Goal: Task Accomplishment & Management: Complete application form

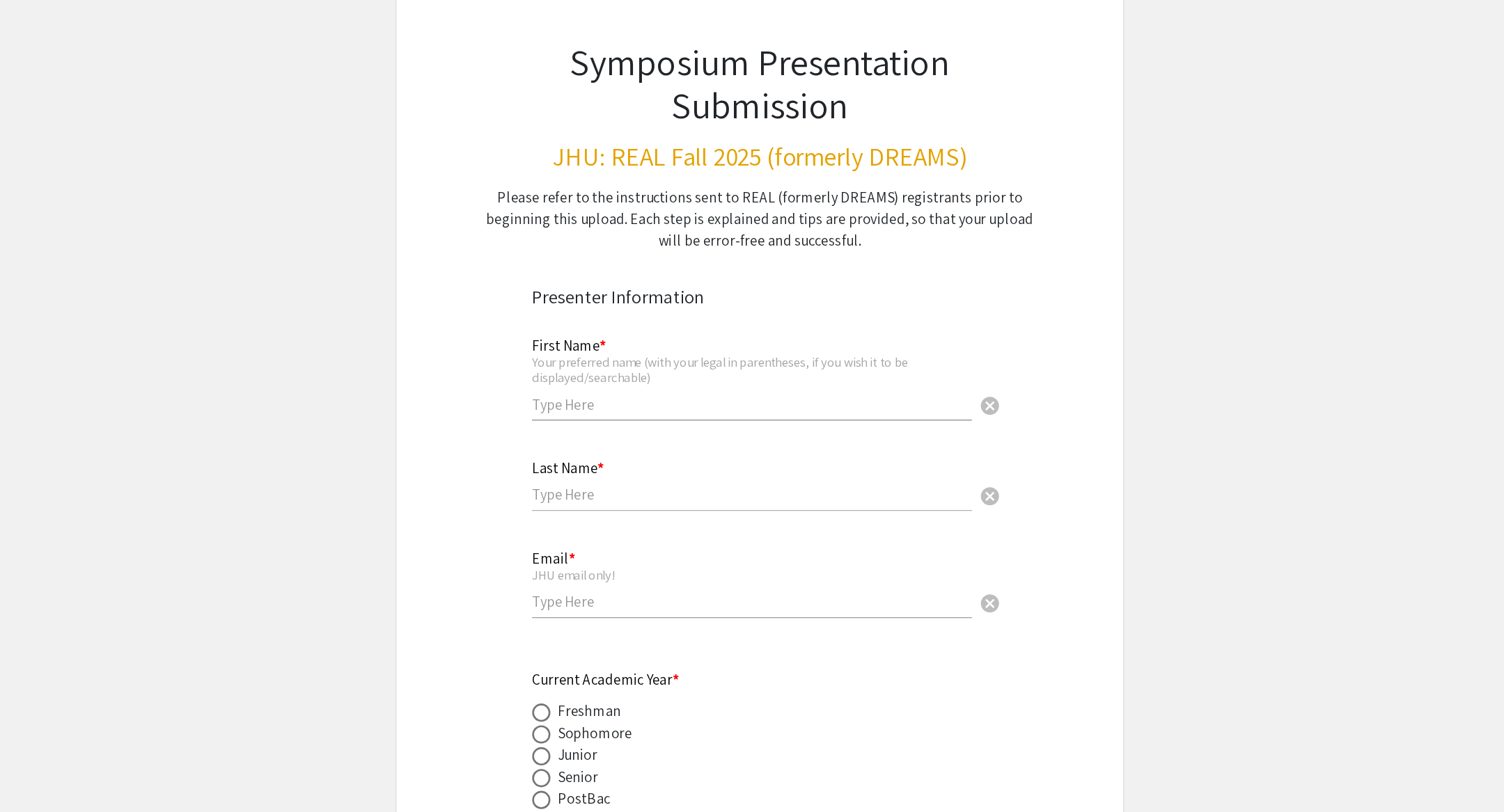
click at [688, 404] on input "text" at bounding box center [746, 400] width 336 height 14
type input "[PERSON_NAME] (Juyoun) Park"
click at [667, 462] on input "text" at bounding box center [746, 469] width 336 height 14
type input "Park"
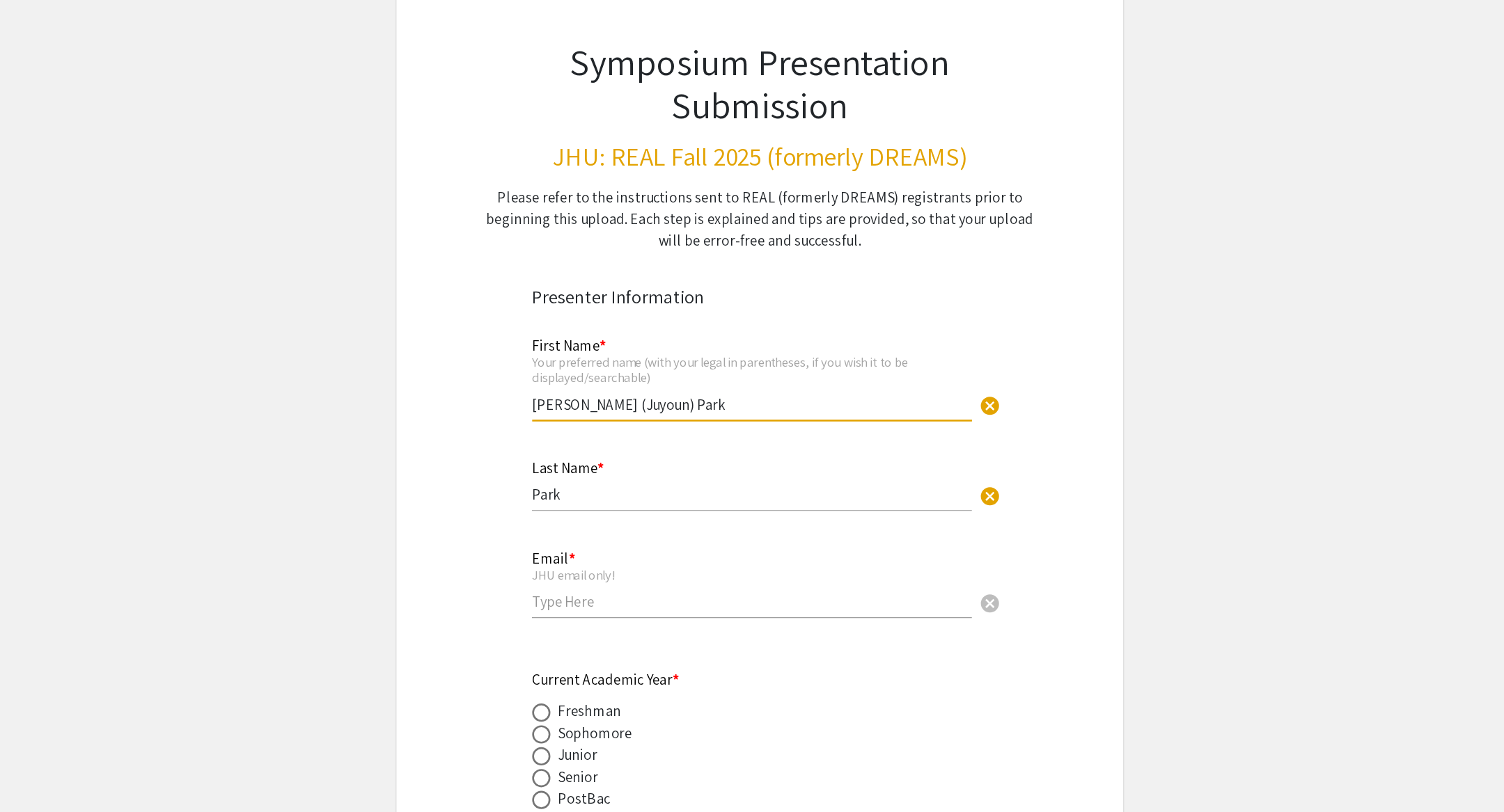
drag, startPoint x: 645, startPoint y: 400, endPoint x: 730, endPoint y: 400, distance: 85.0
click at [730, 400] on input "[PERSON_NAME] (Juyoun) Park" at bounding box center [746, 400] width 336 height 14
type input "[PERSON_NAME] (Juyoun)"
click at [625, 552] on input "email" at bounding box center [746, 551] width 336 height 14
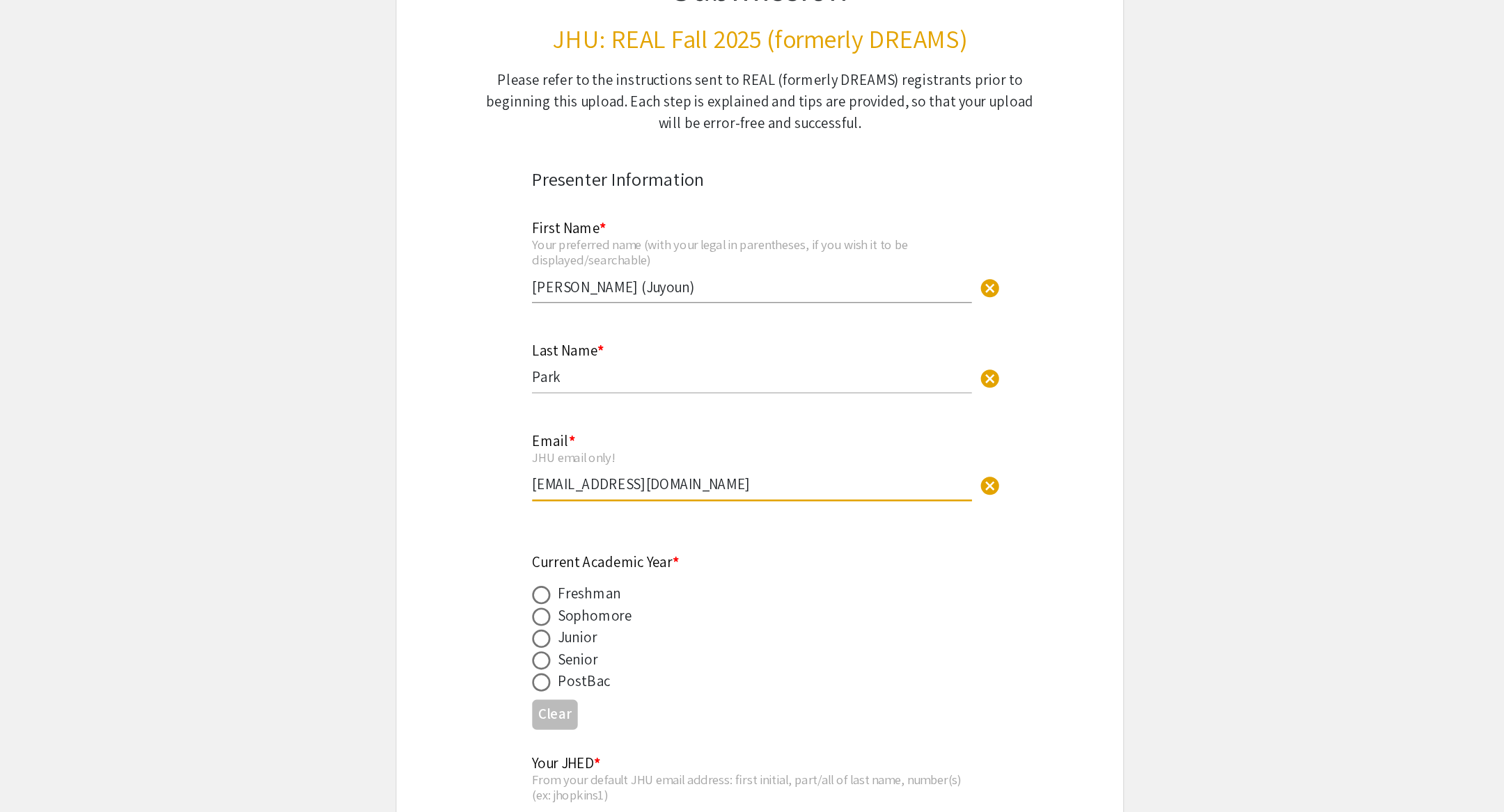
scroll to position [126, 0]
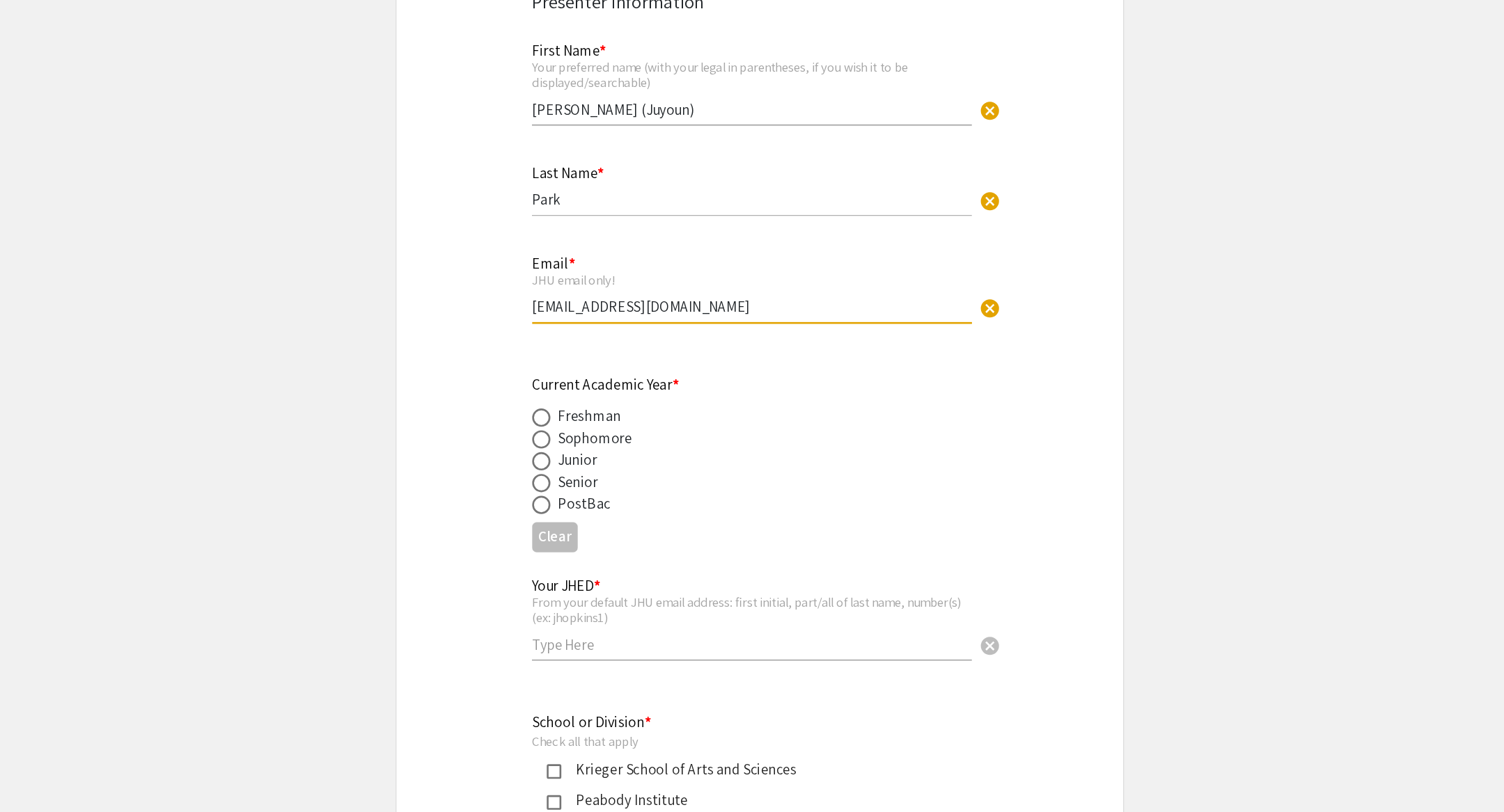
type input "[EMAIL_ADDRESS][DOMAIN_NAME]"
click at [583, 562] on span at bounding box center [585, 560] width 14 height 14
click at [583, 562] on input "radio" at bounding box center [585, 560] width 14 height 14
radio input "true"
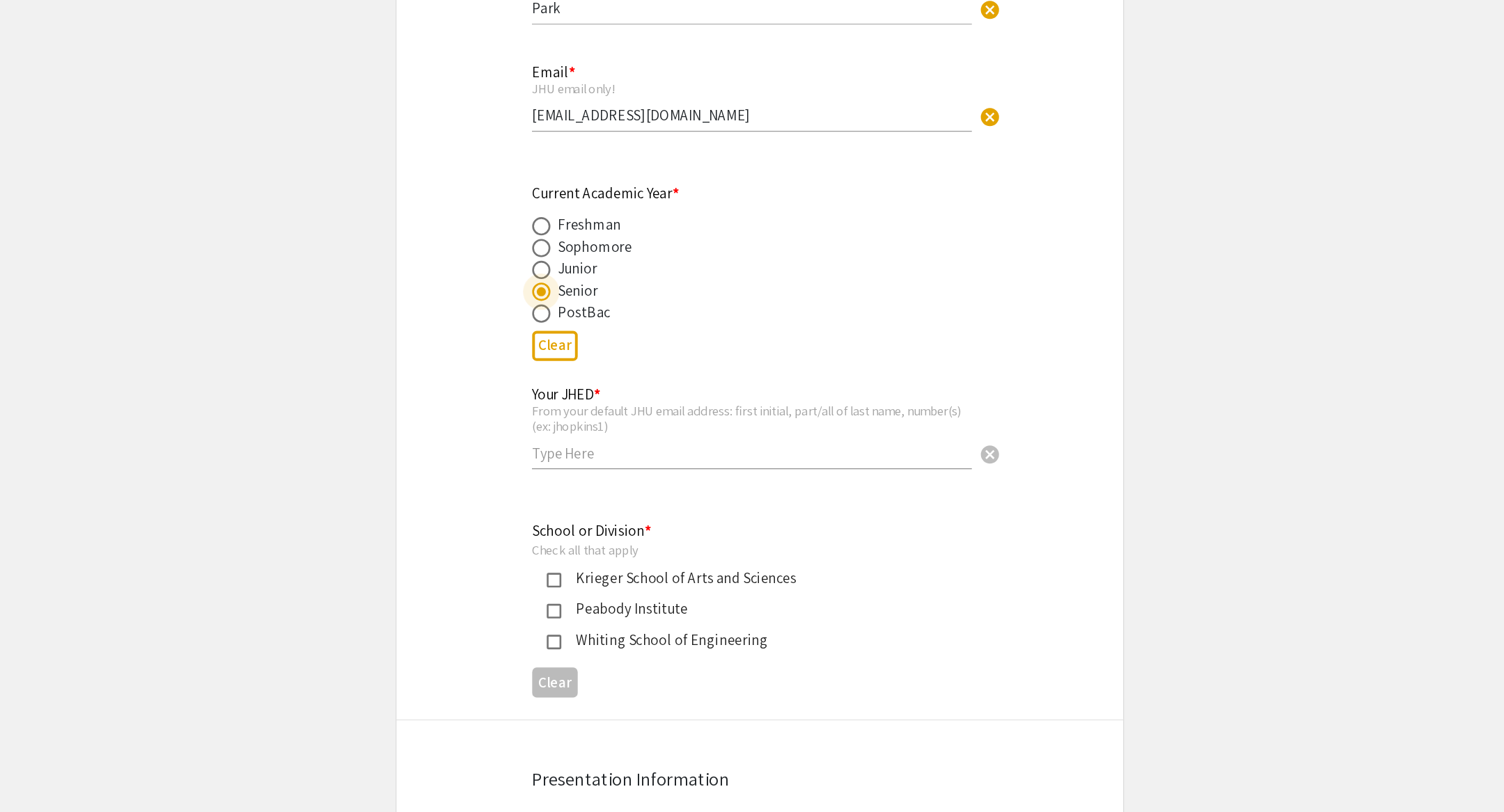
click at [625, 542] on input "text" at bounding box center [746, 537] width 336 height 14
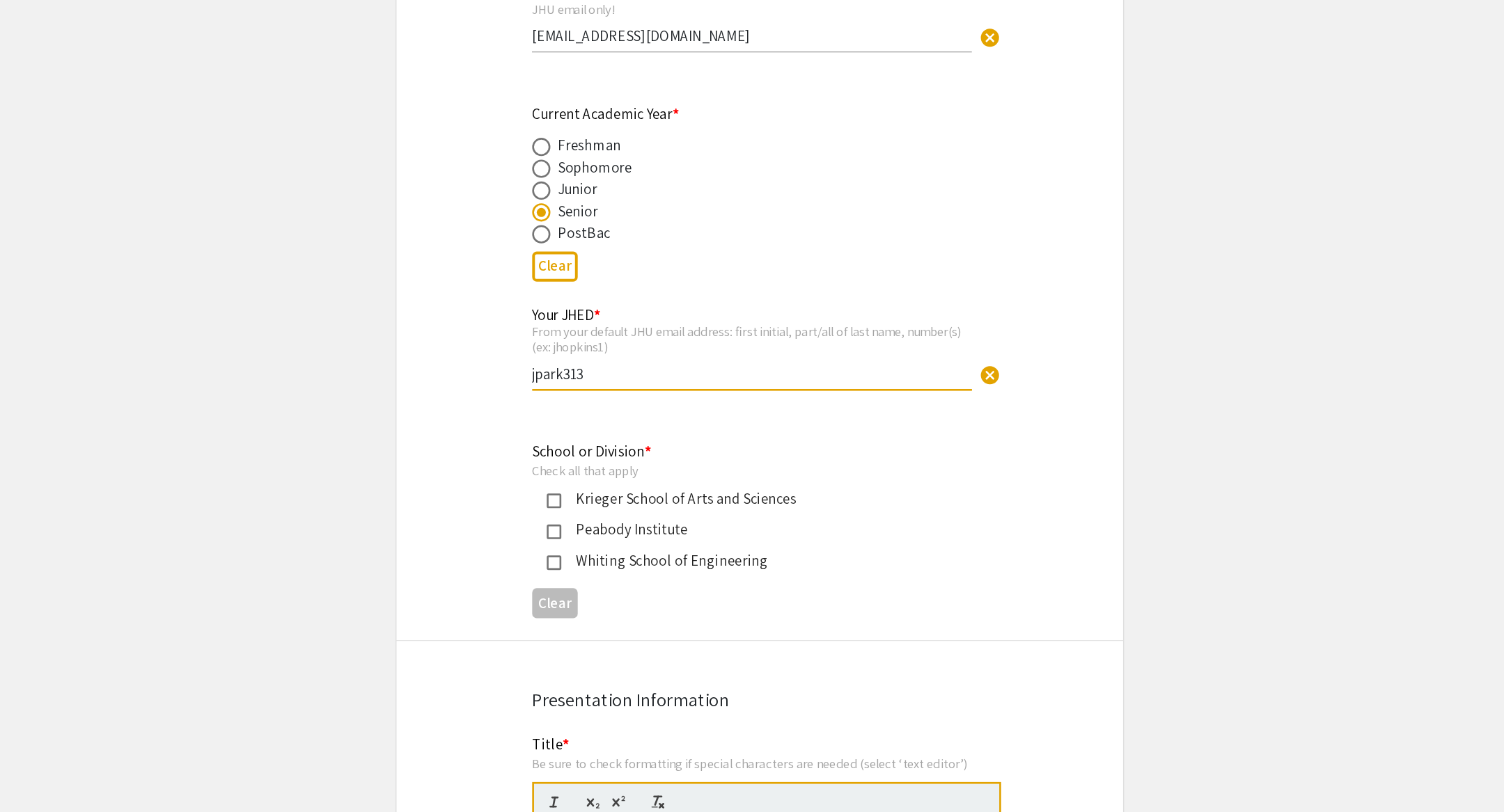
scroll to position [399, 0]
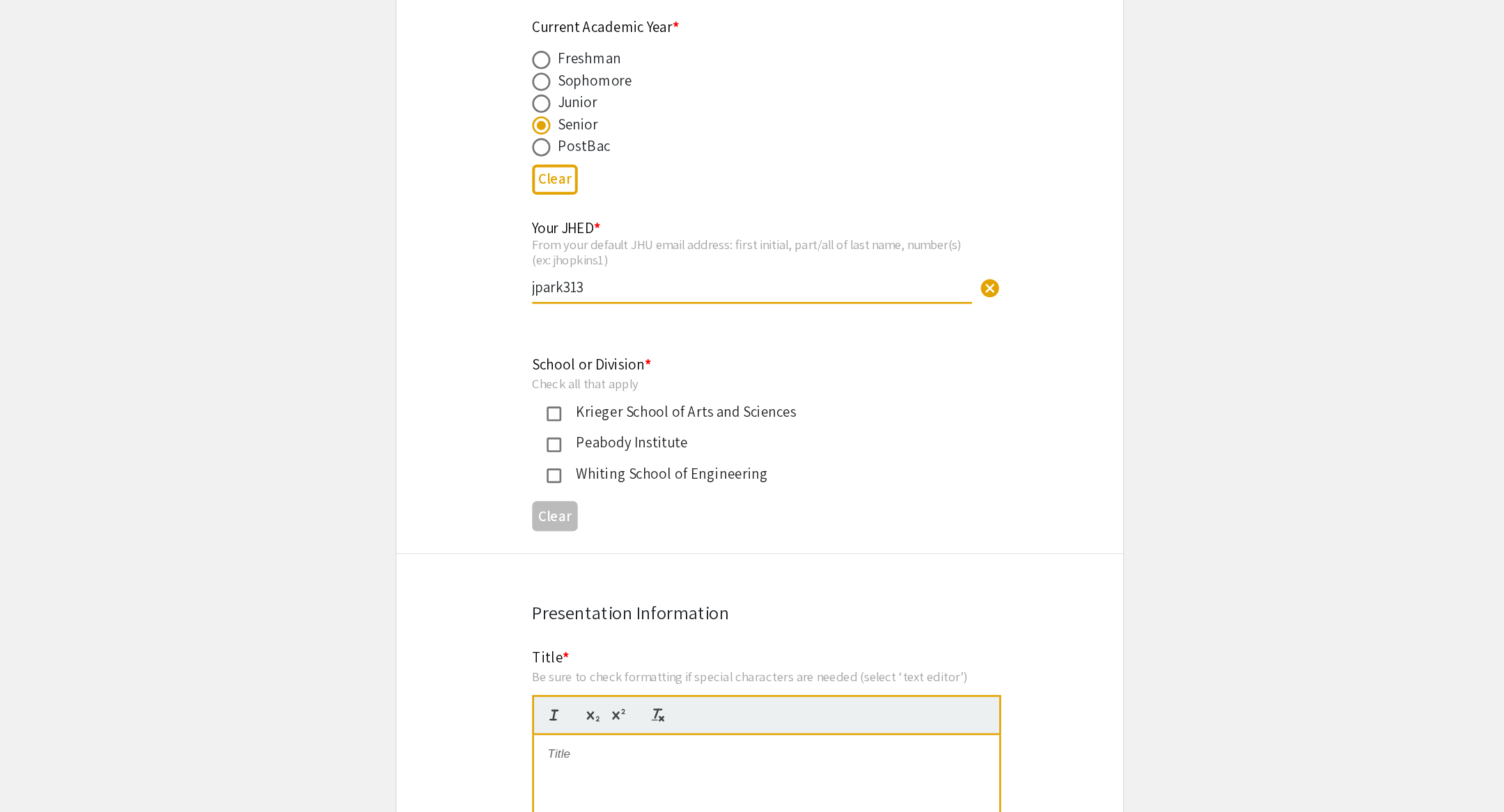
type input "jpark313"
click at [596, 508] on mat-pseudo-checkbox at bounding box center [594, 507] width 11 height 11
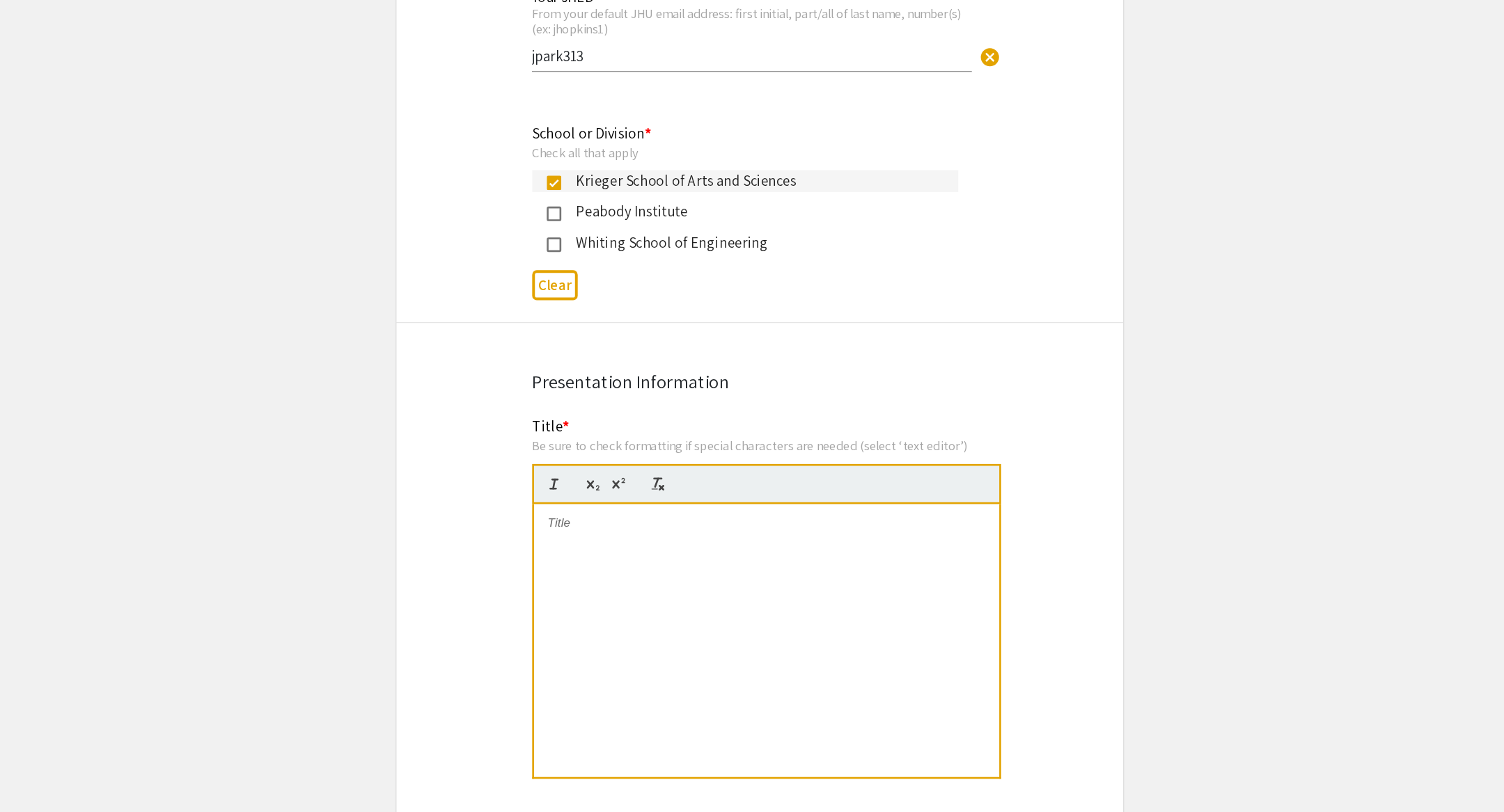
scroll to position [663, 0]
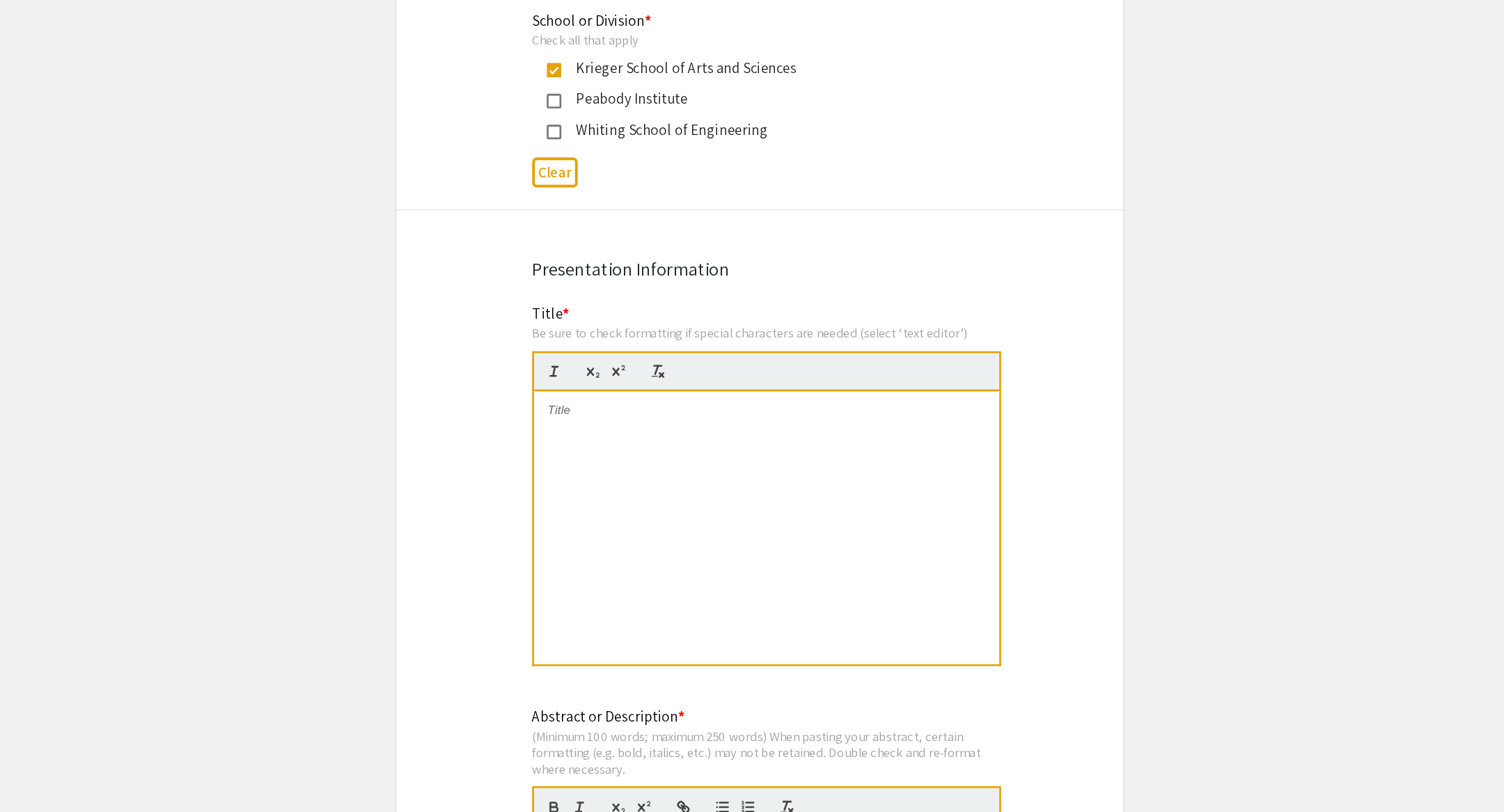
click at [655, 573] on div at bounding box center [757, 594] width 355 height 209
click at [640, 514] on div at bounding box center [757, 594] width 355 height 209
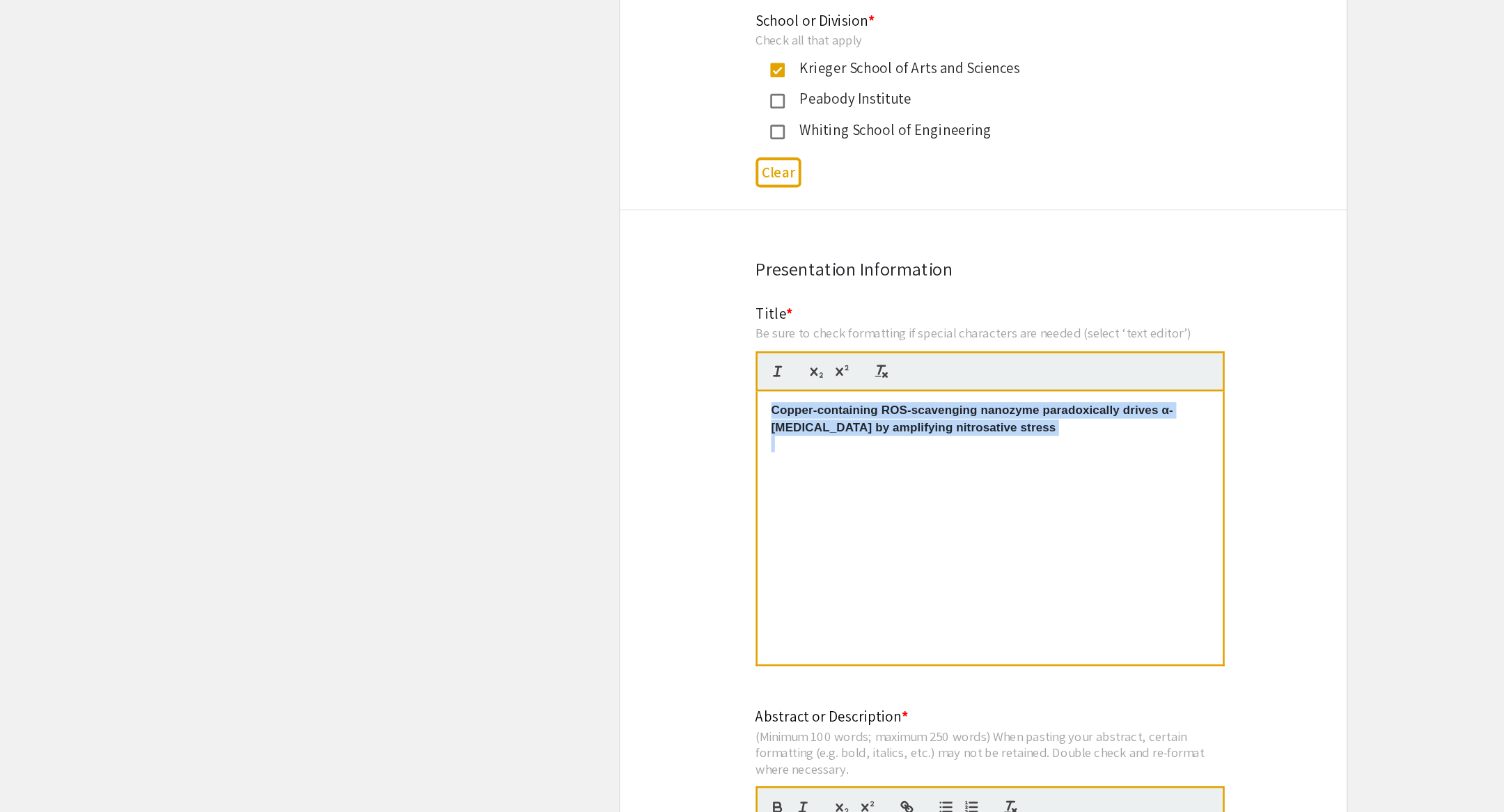
drag, startPoint x: 837, startPoint y: 529, endPoint x: 494, endPoint y: 479, distance: 346.6
click at [677, 576] on div "Copper-containing ROS-scavenging nanozyme paradoxically drives α-[MEDICAL_DATA]…" at bounding box center [757, 594] width 355 height 209
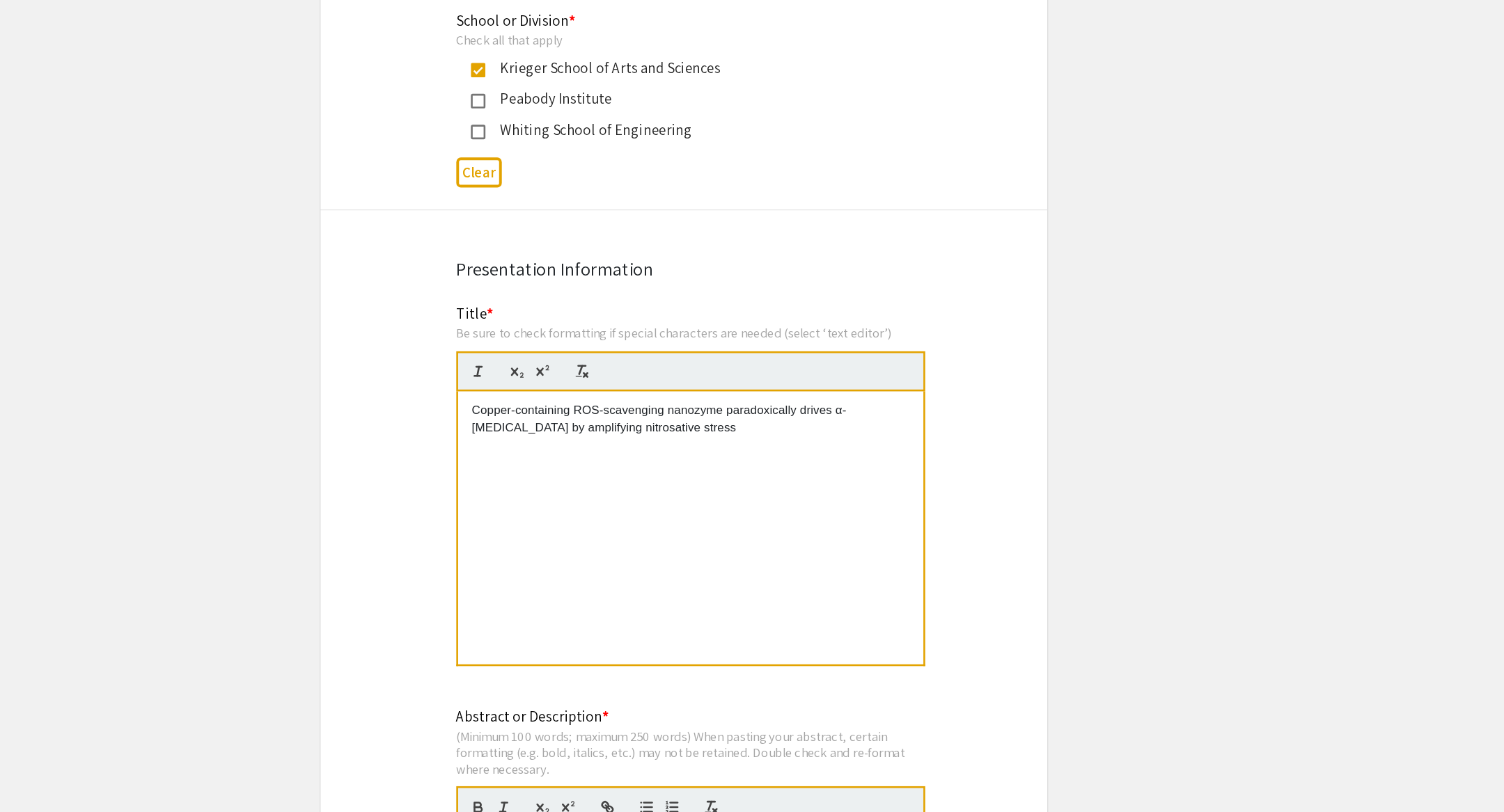
click at [804, 626] on div "Copper-containing ROS-scavenging nanozyme paradoxically drives α-[MEDICAL_DATA]…" at bounding box center [757, 594] width 355 height 209
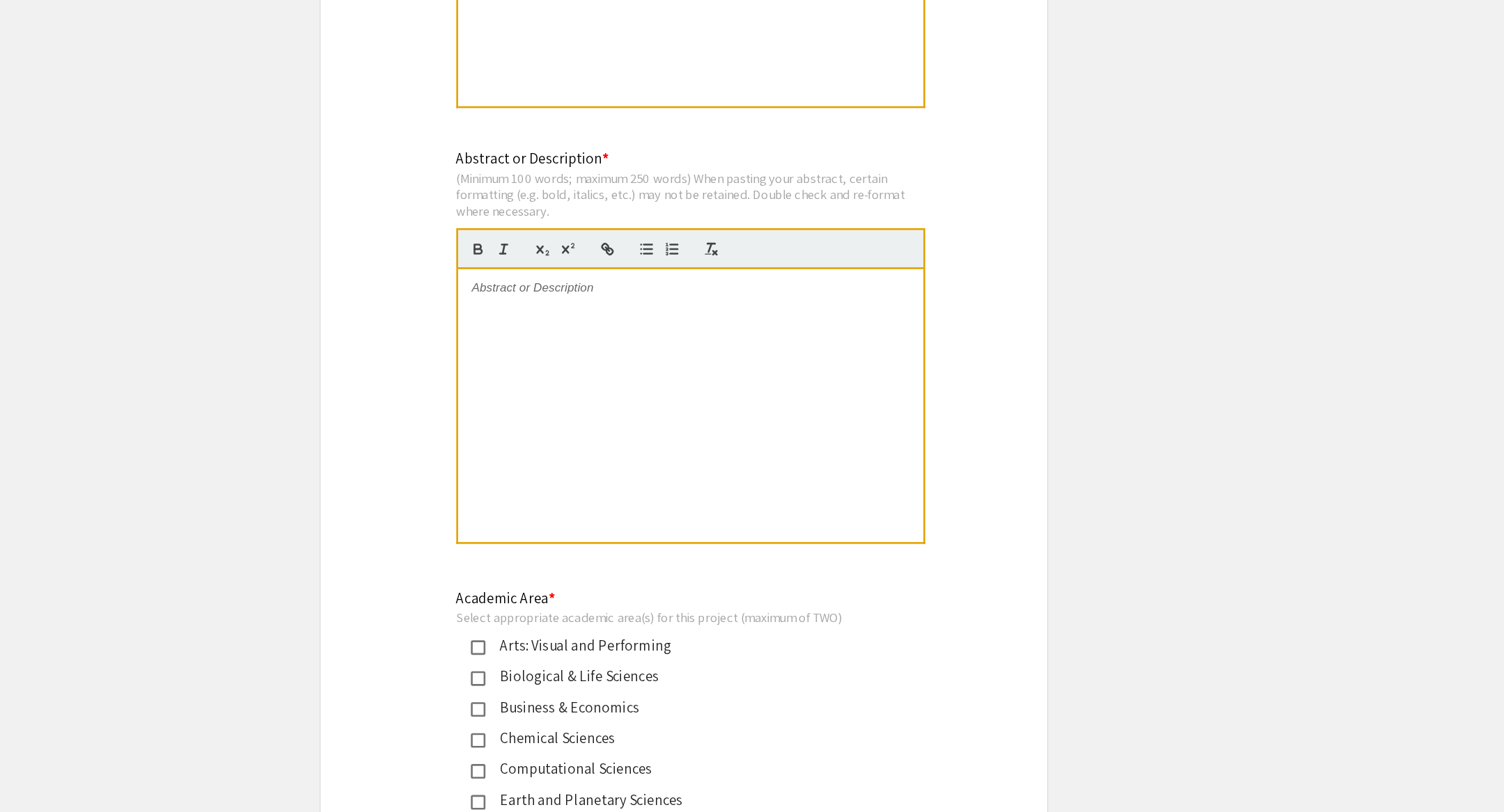
click at [741, 501] on div at bounding box center [757, 501] width 355 height 209
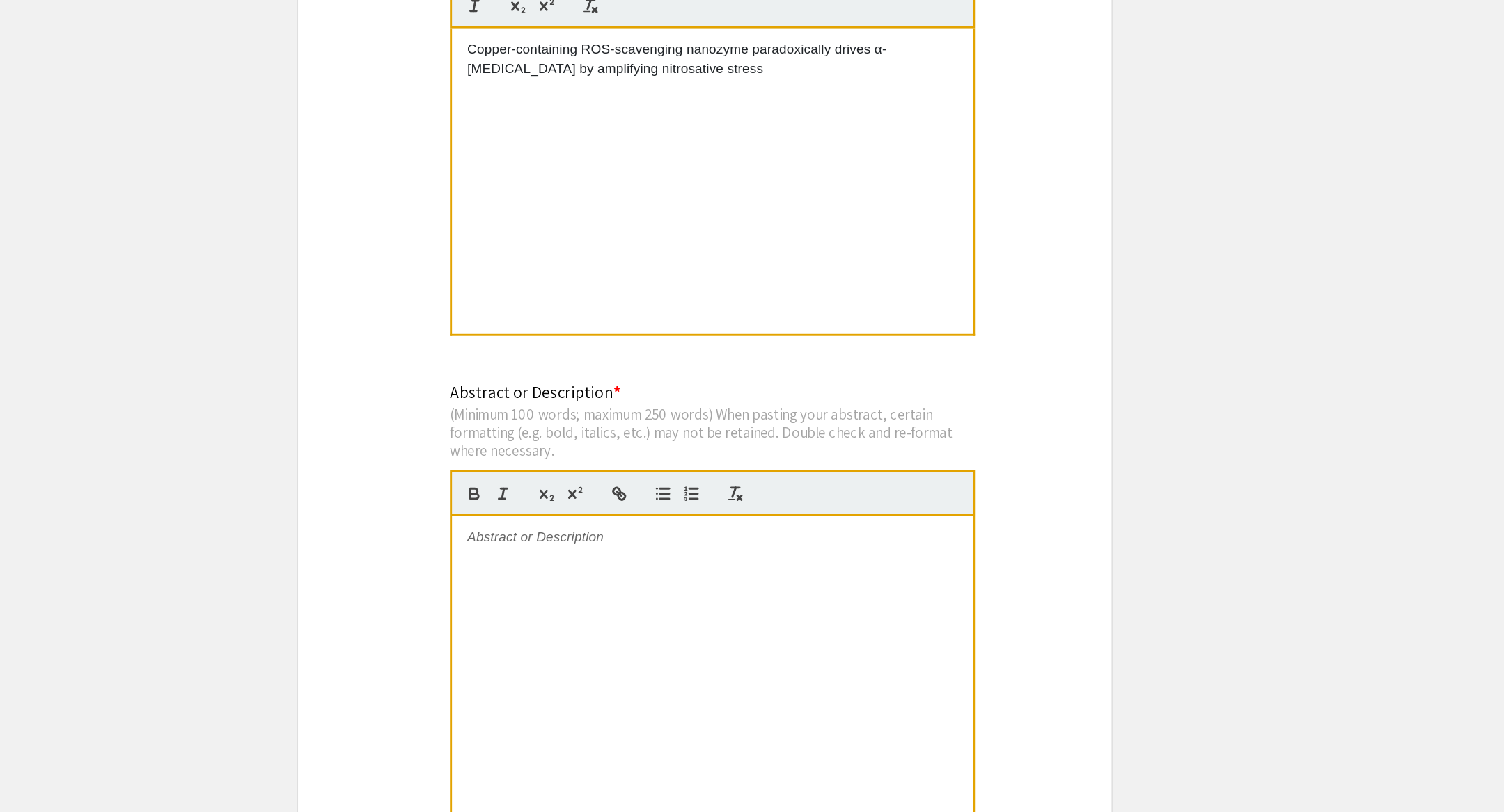
click at [762, 169] on div "Copper-containing ROS-scavenging nanozyme paradoxically drives α-[MEDICAL_DATA]…" at bounding box center [757, 168] width 355 height 209
click at [735, 142] on div "Copper-containing ROS-scavenging nanozyme paradoxically drives α-[MEDICAL_DATA]…" at bounding box center [757, 168] width 355 height 209
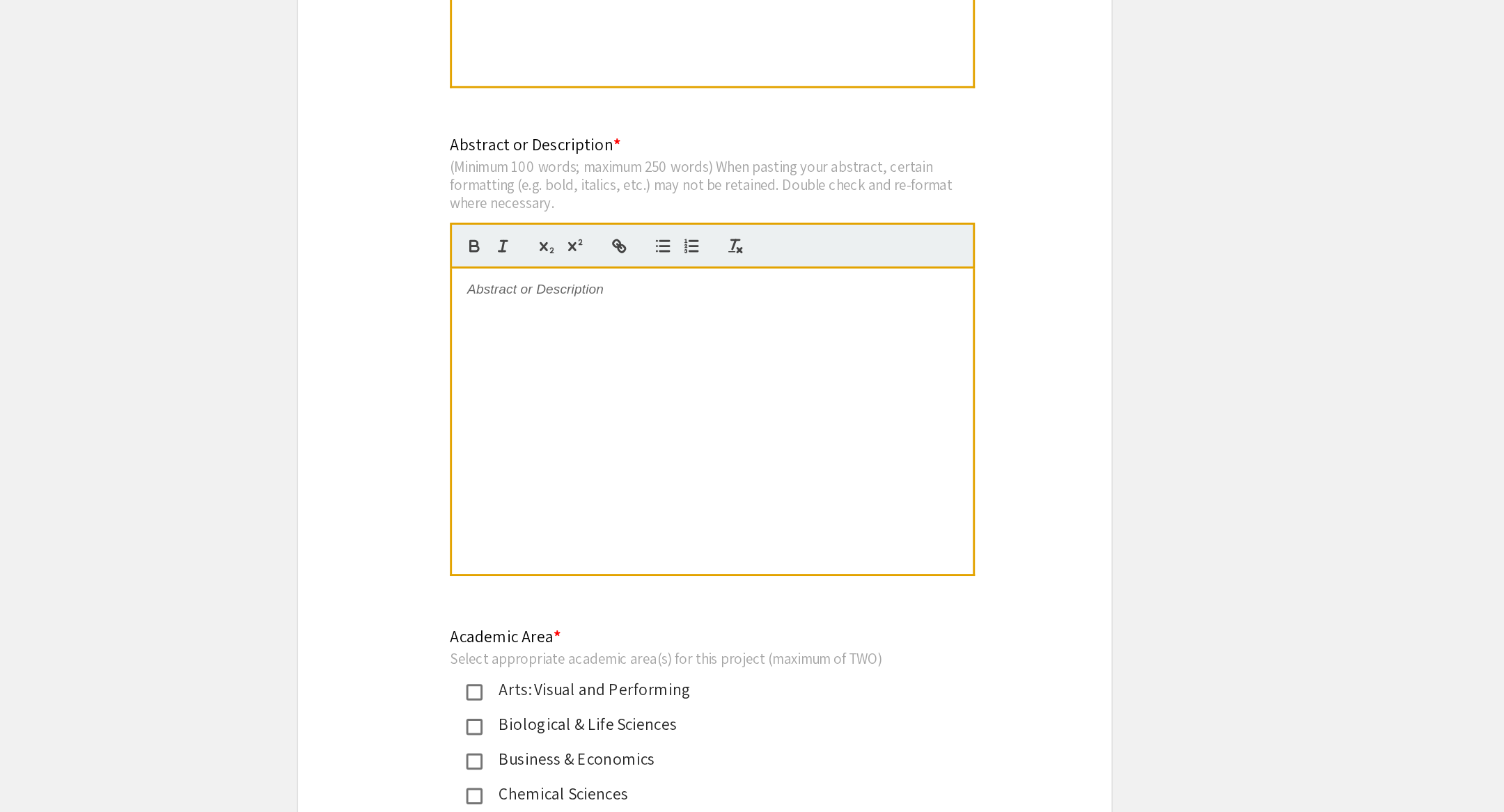
click at [686, 488] on div at bounding box center [757, 502] width 355 height 209
click at [604, 449] on div at bounding box center [757, 502] width 355 height 209
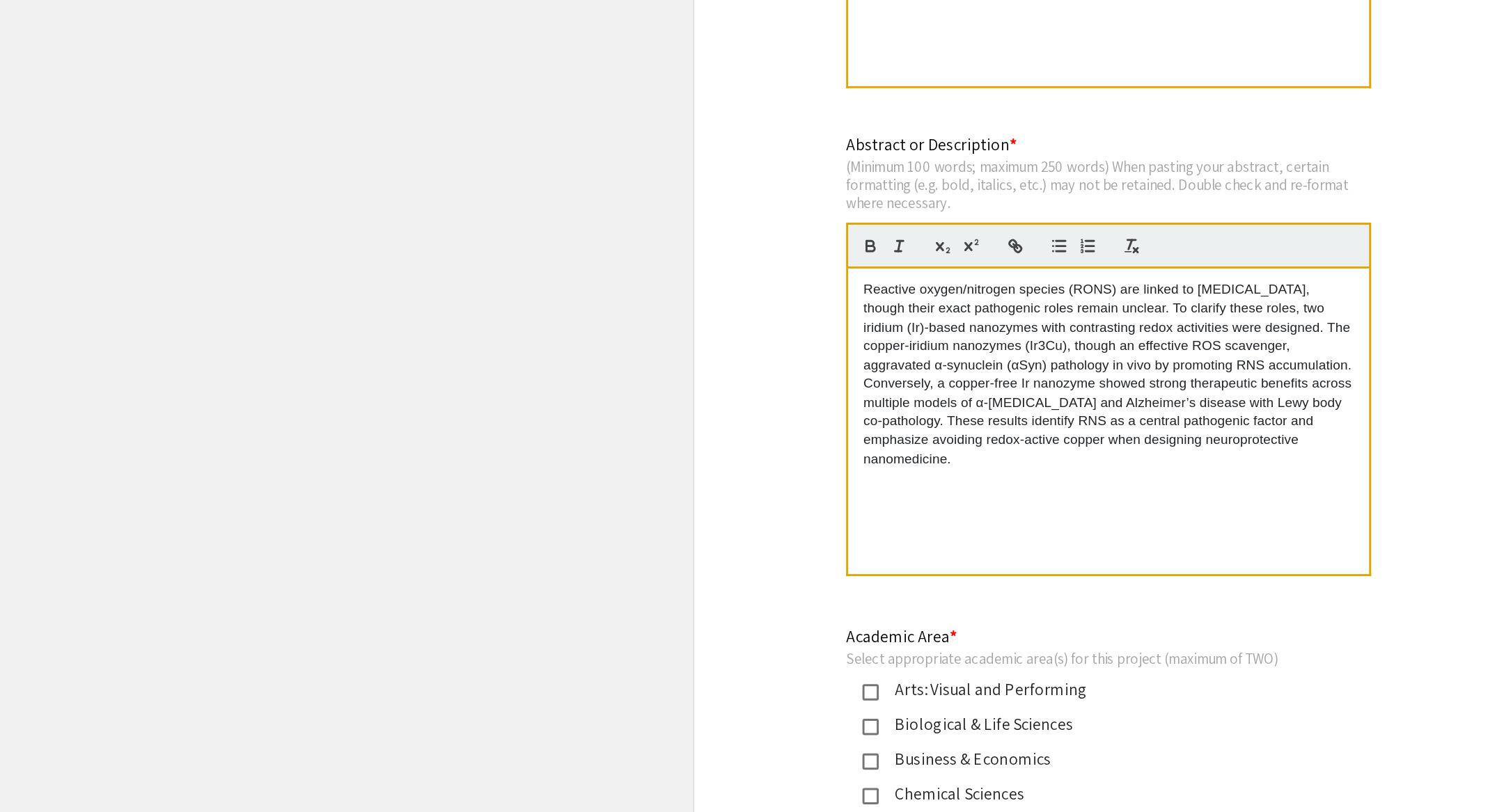
scroll to position [0, 0]
click at [634, 582] on div "Reactive oxygen/nitrogen species (RONS) are linked to [MEDICAL_DATA], though th…" at bounding box center [757, 502] width 355 height 209
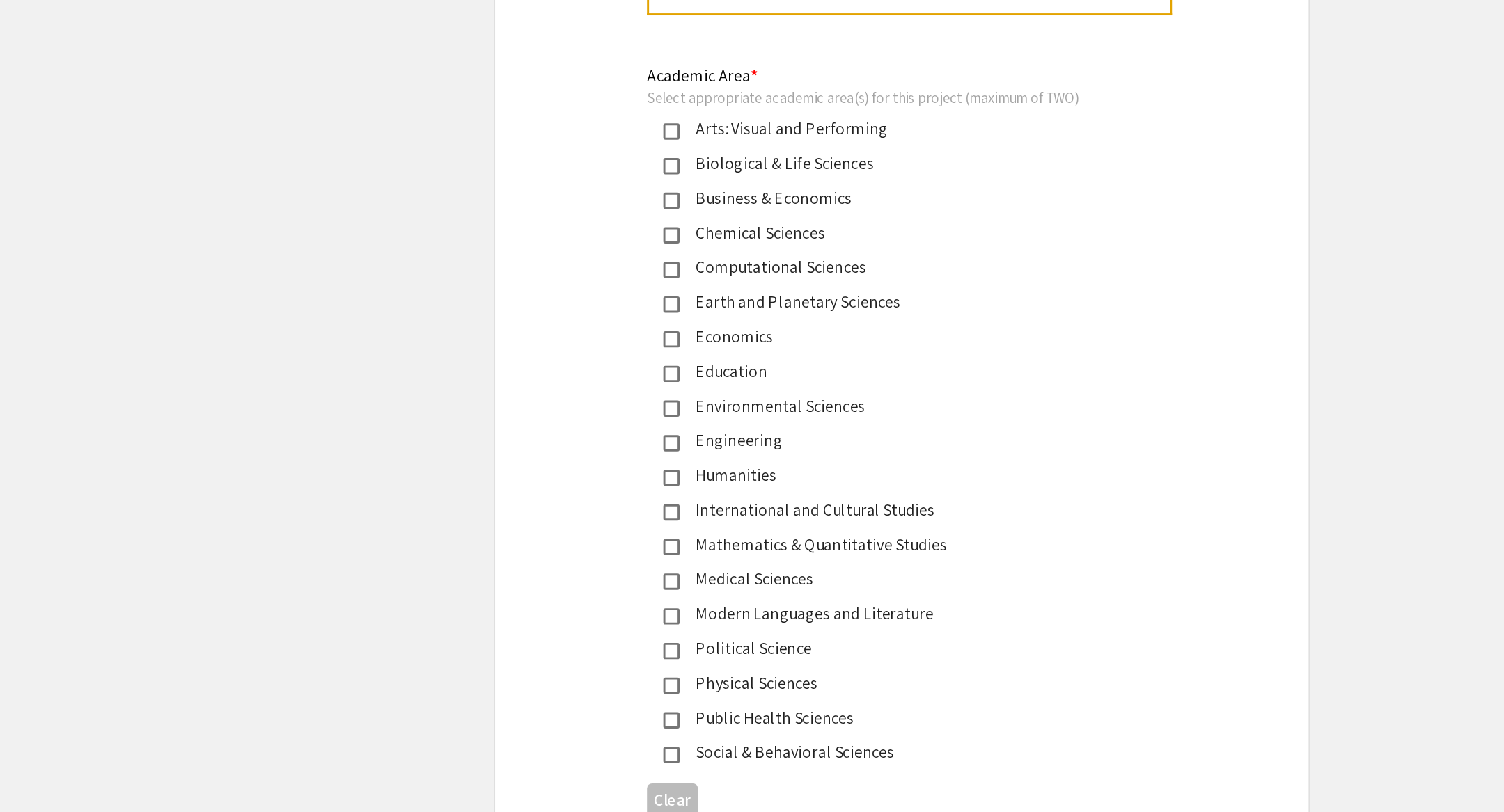
scroll to position [1436, 0]
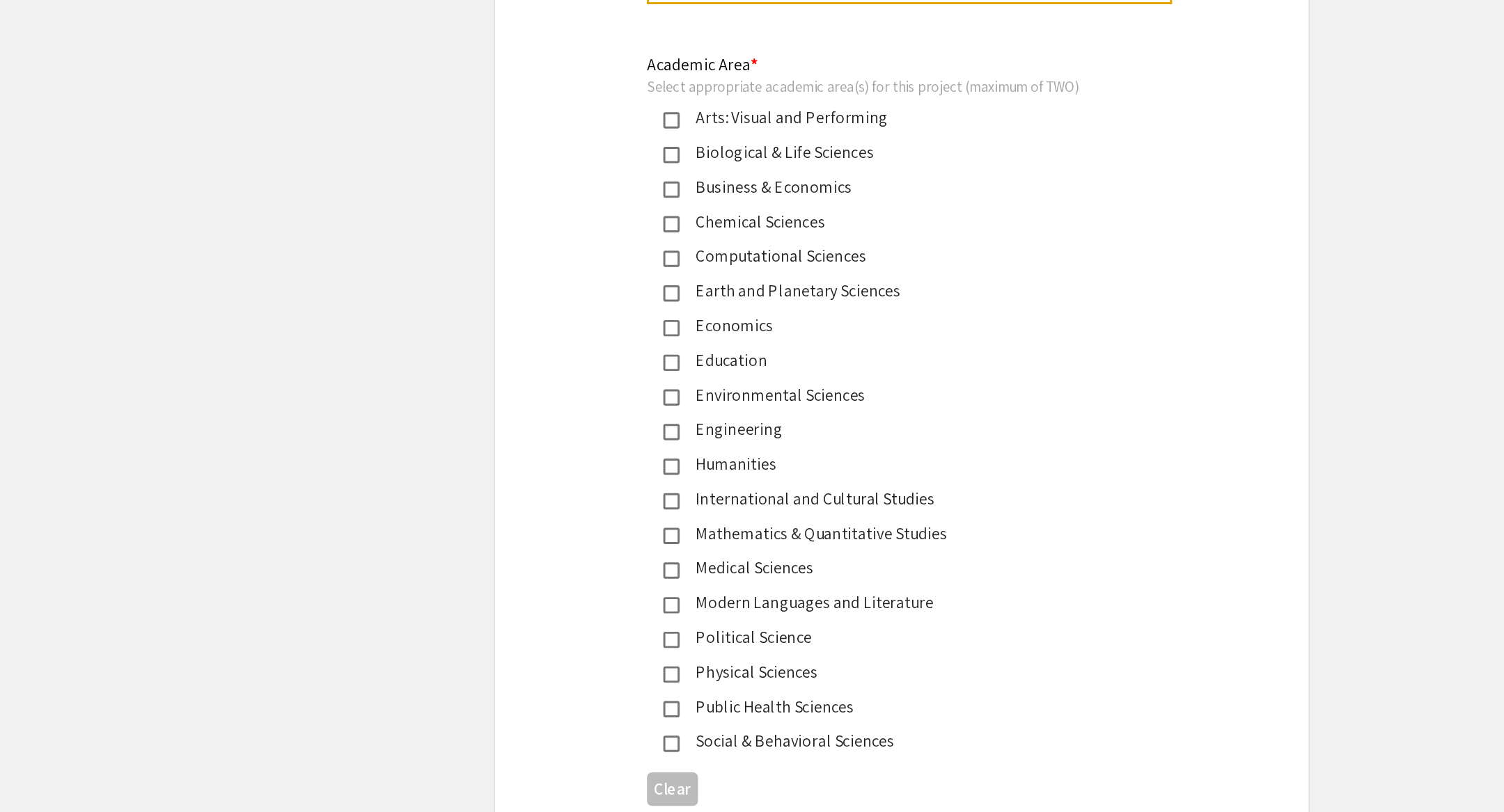
click at [591, 361] on mat-pseudo-checkbox at bounding box center [594, 364] width 11 height 11
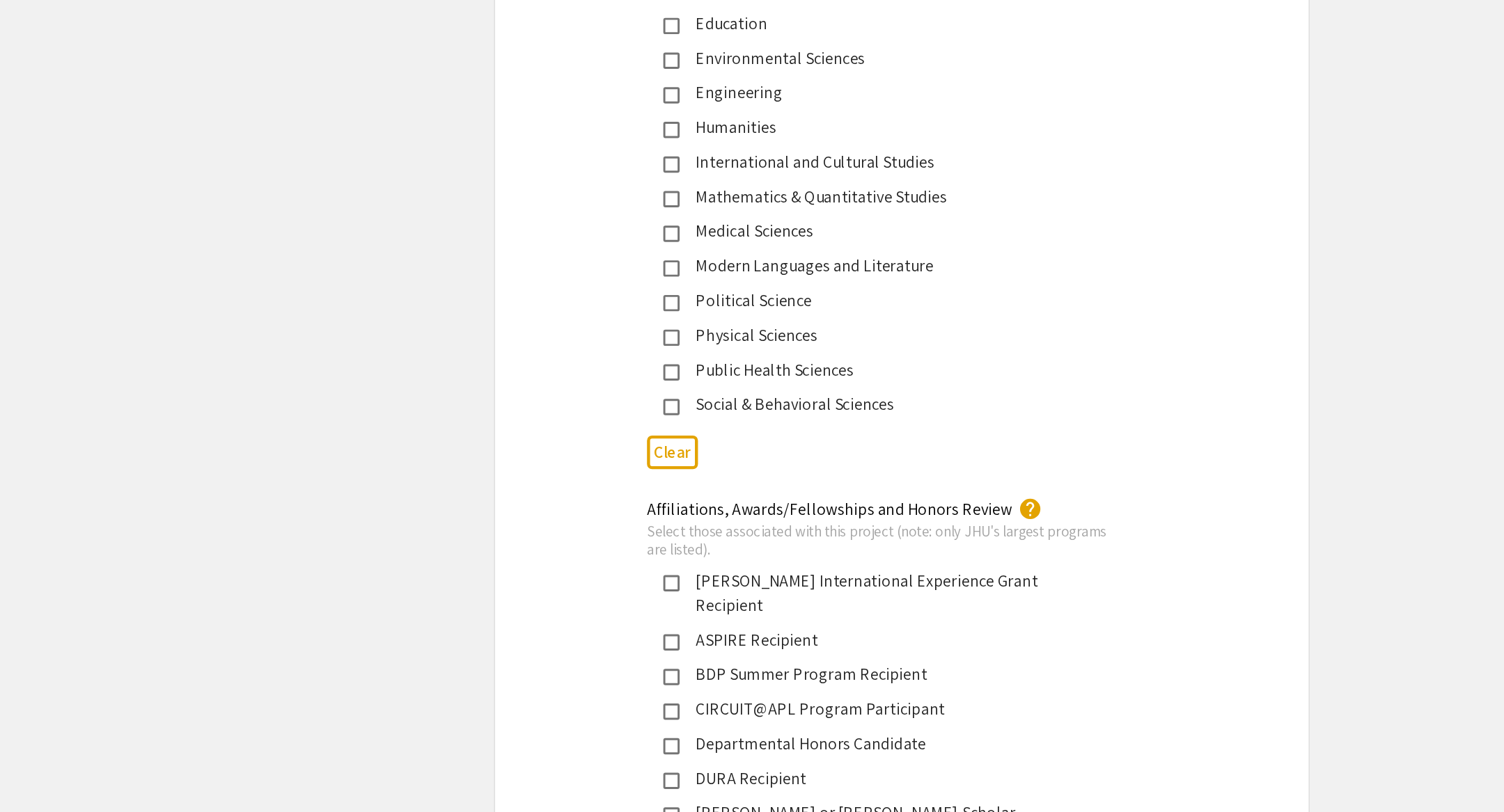
scroll to position [1669, 0]
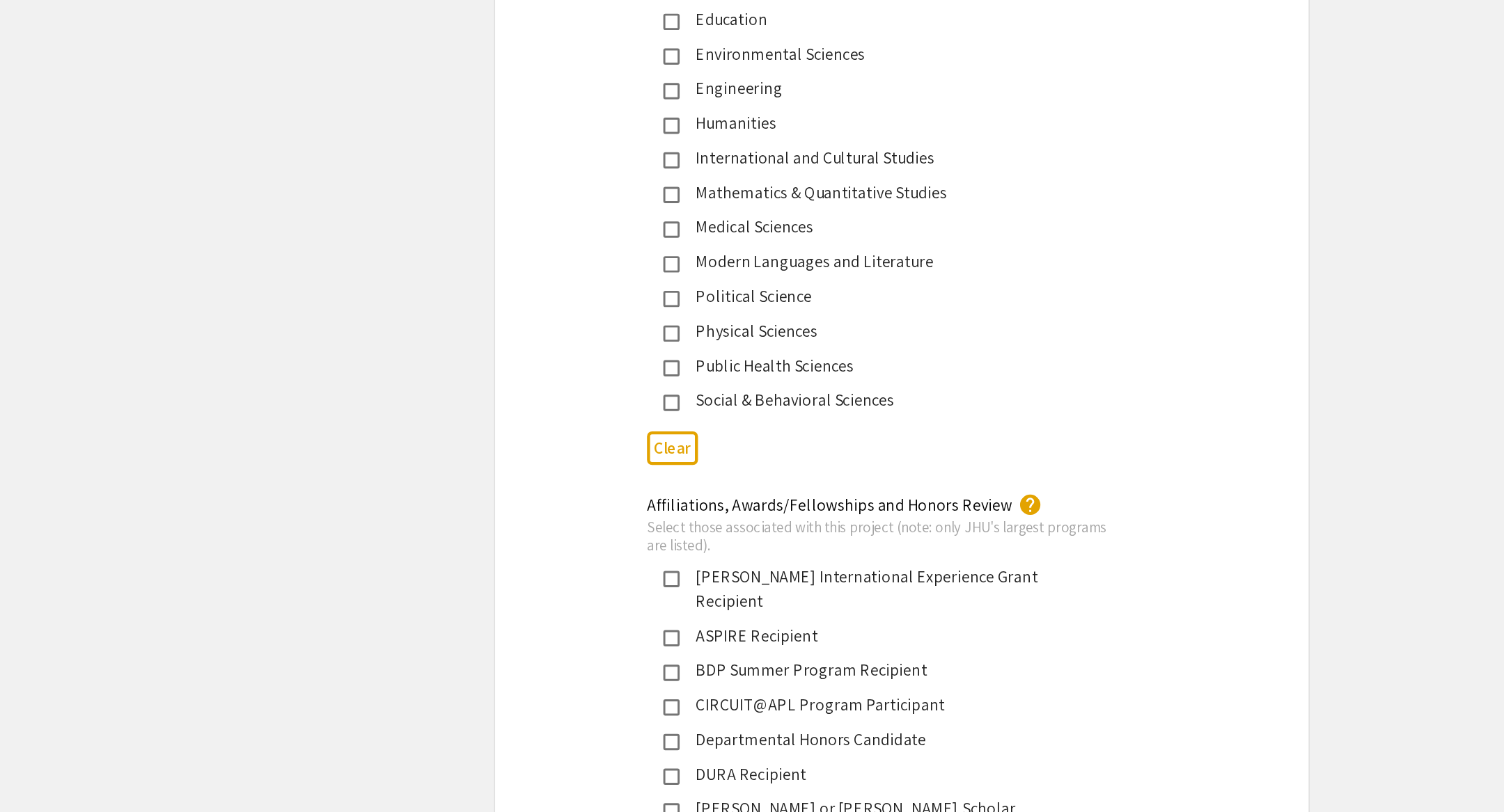
click at [596, 411] on mat-pseudo-checkbox at bounding box center [594, 415] width 11 height 11
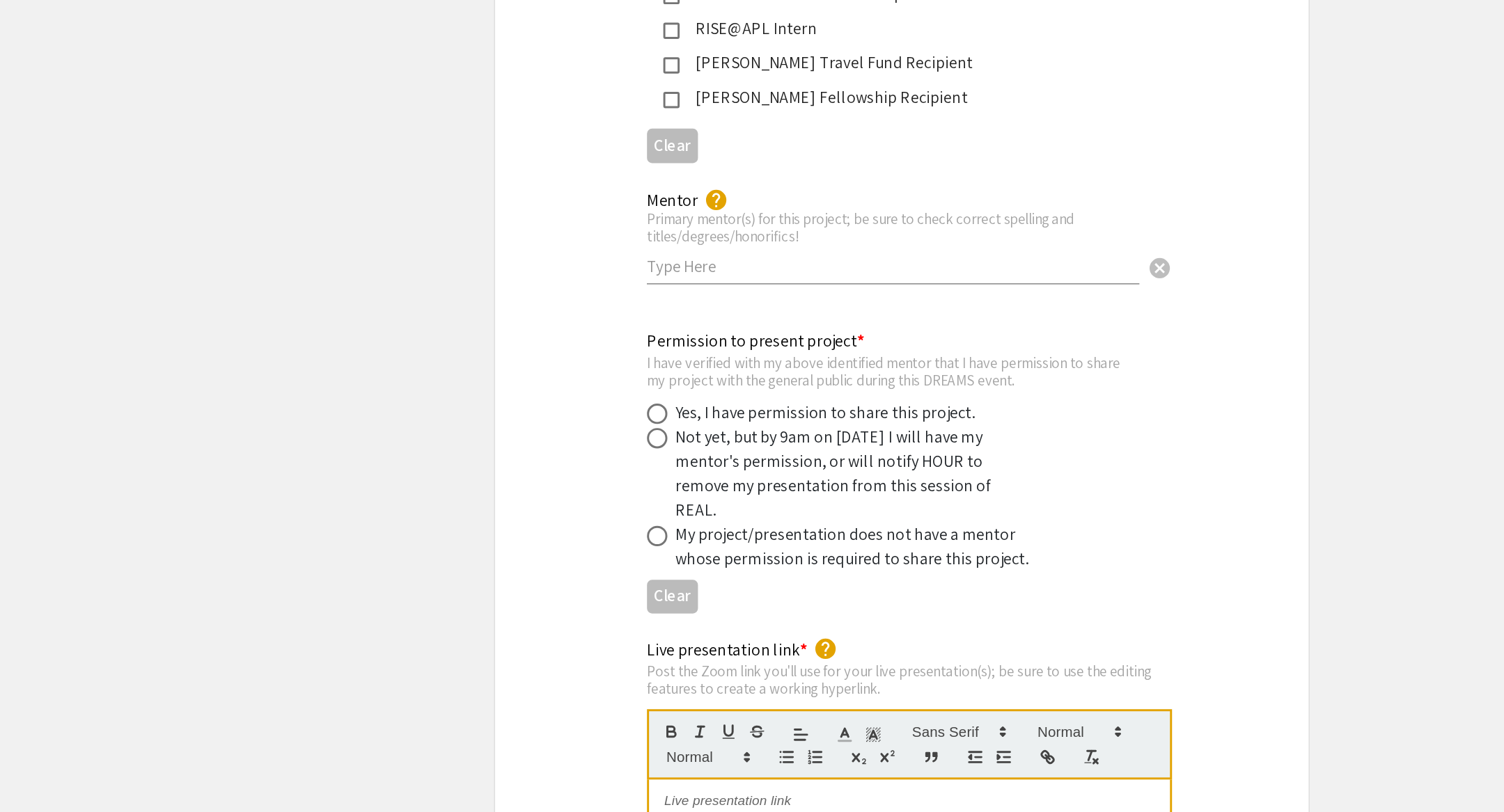
scroll to position [2299, 0]
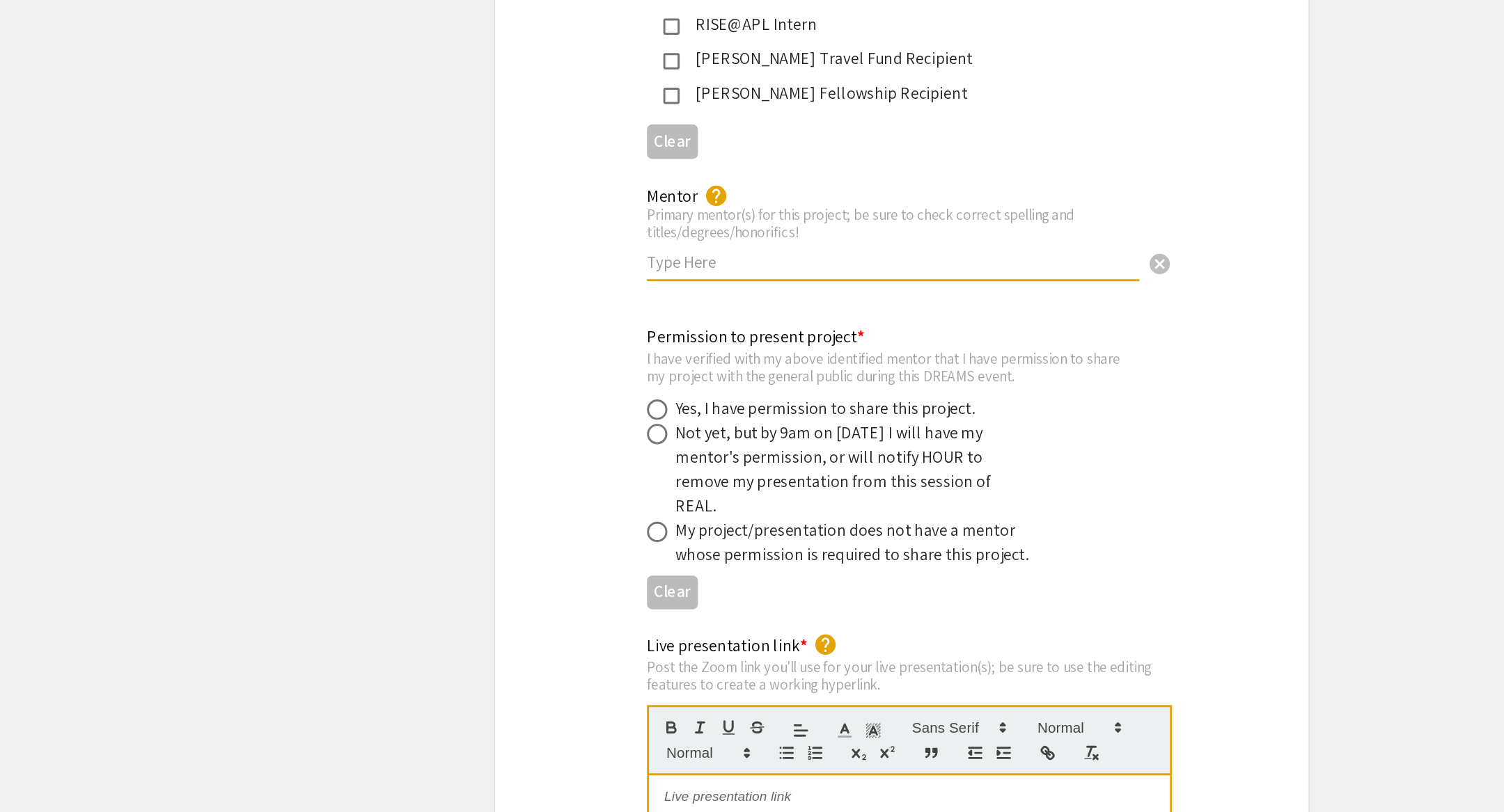
click at [658, 430] on input "text" at bounding box center [746, 437] width 336 height 14
type input "[PERSON_NAME], PhD"
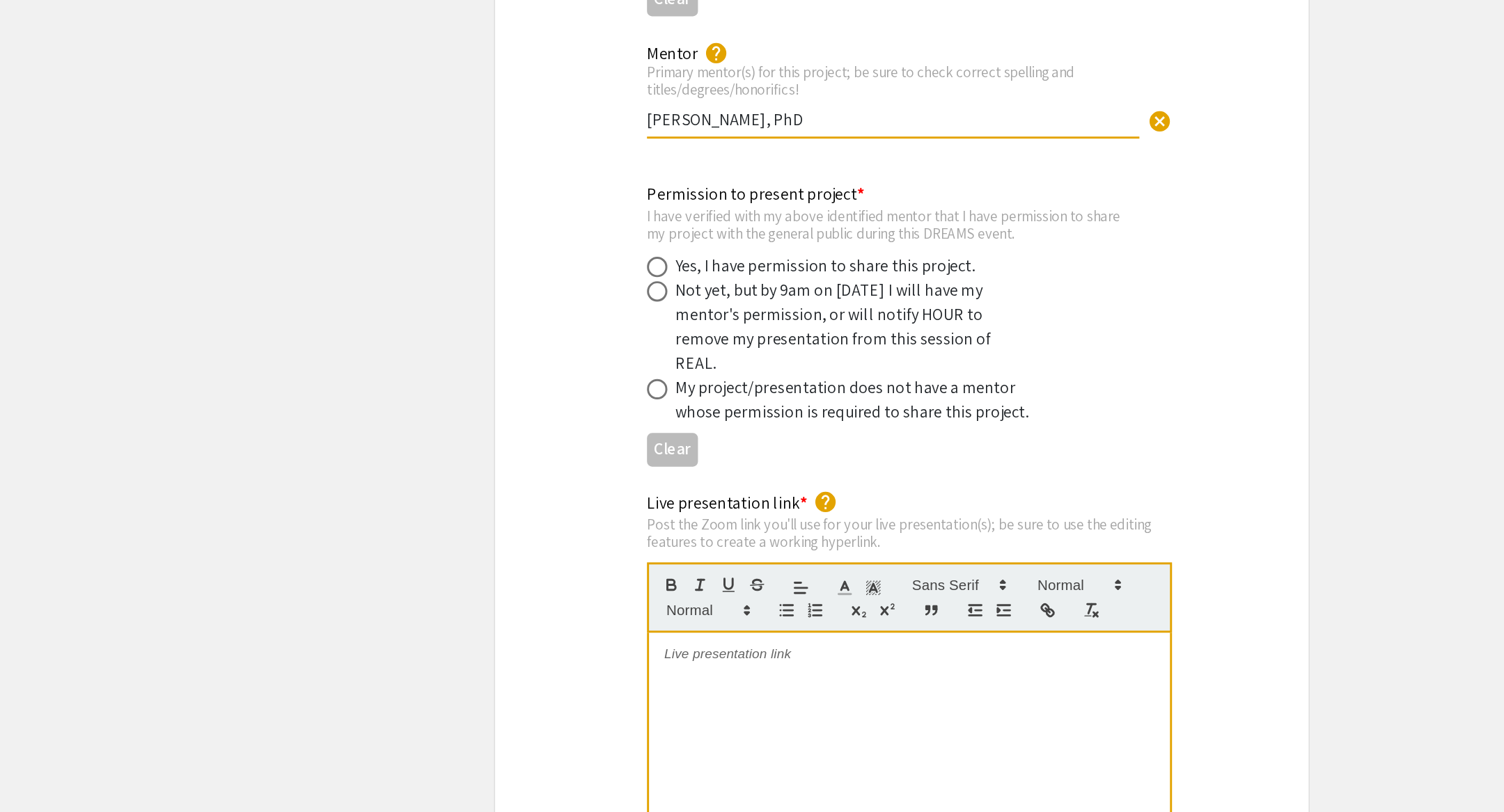
scroll to position [2439, 0]
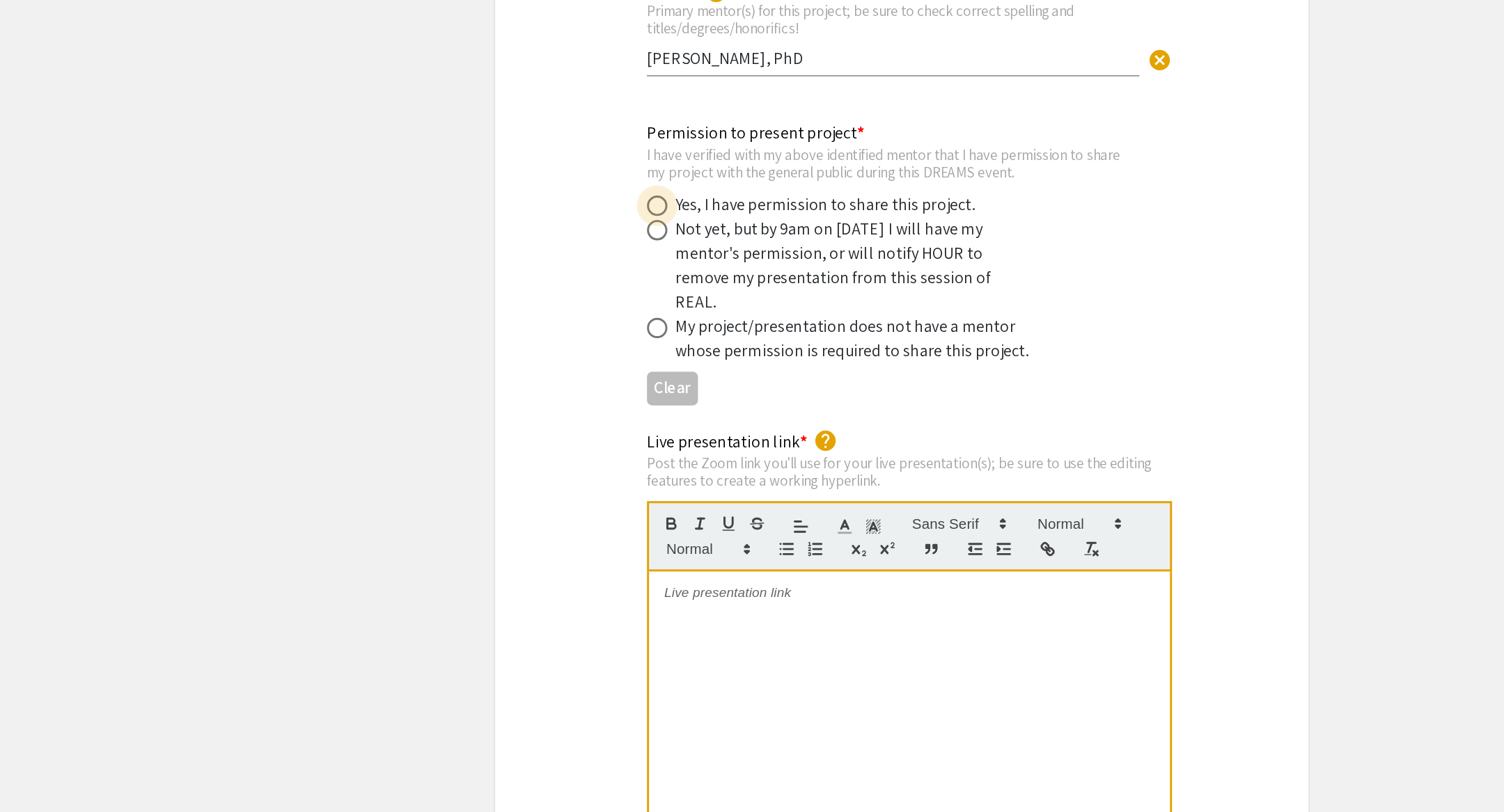
click at [591, 391] on span at bounding box center [585, 397] width 14 height 14
click at [591, 391] on input "radio" at bounding box center [585, 397] width 14 height 14
radio input "true"
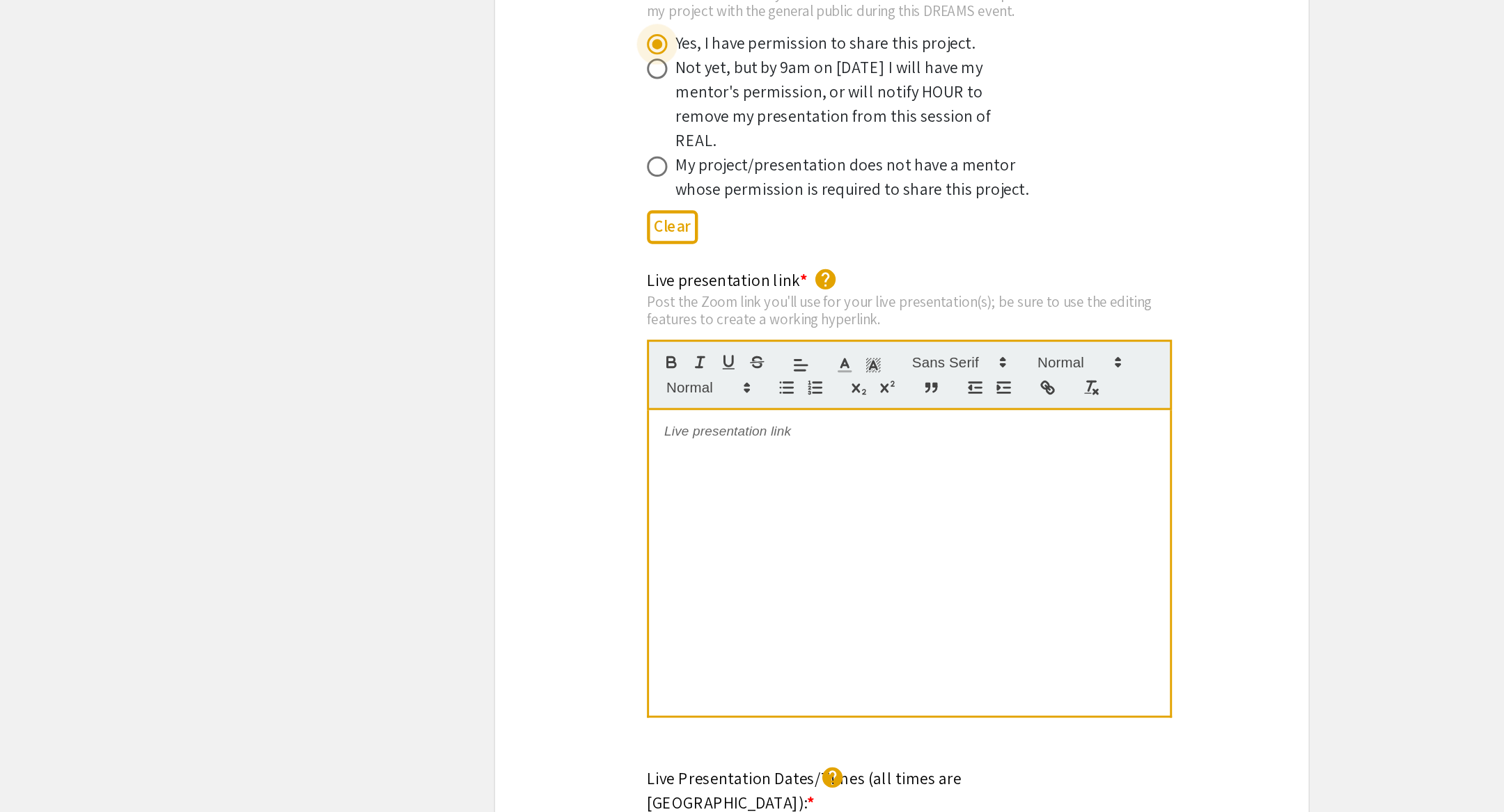
scroll to position [2564, 0]
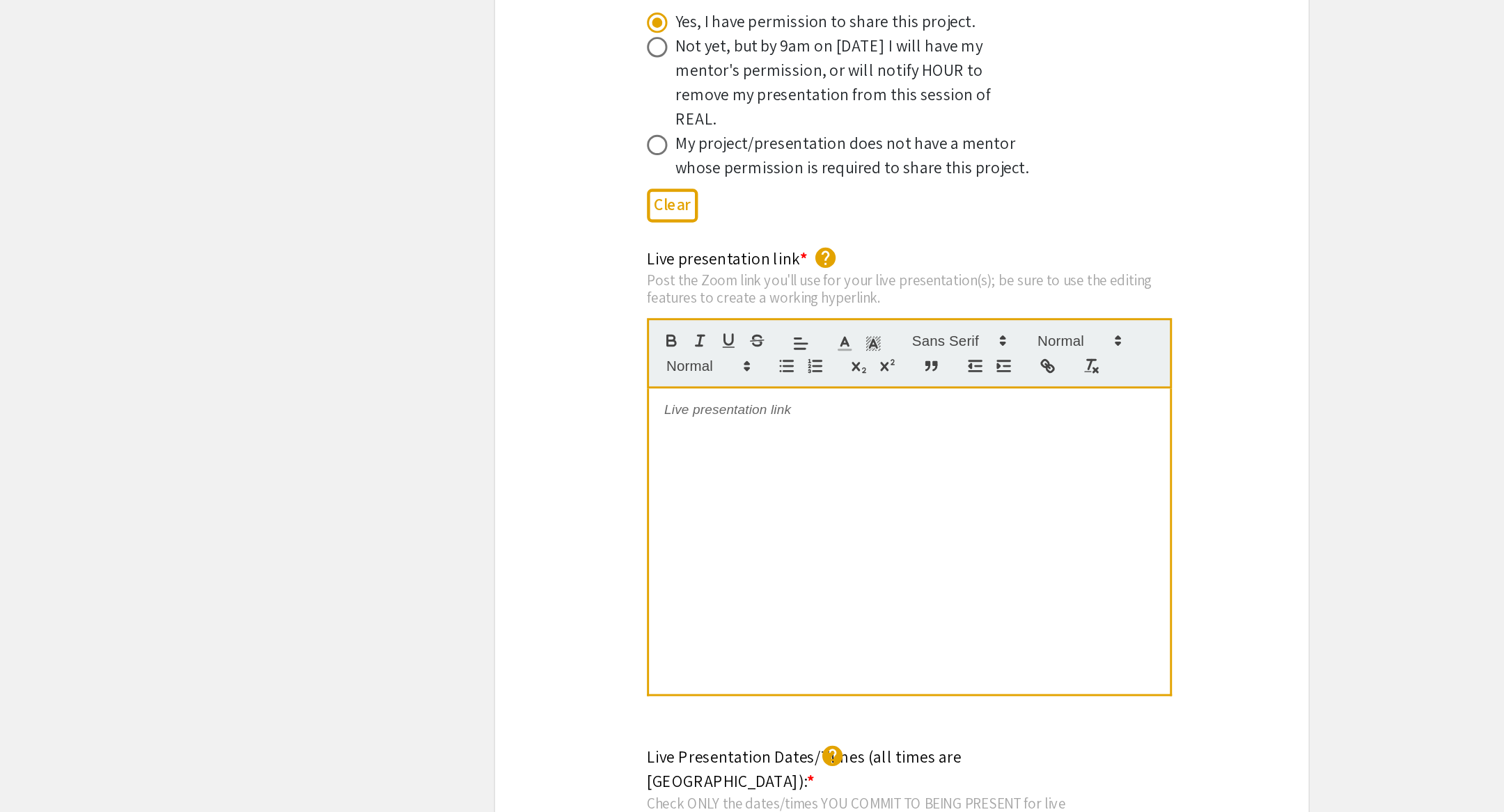
click at [630, 584] on div at bounding box center [757, 627] width 355 height 209
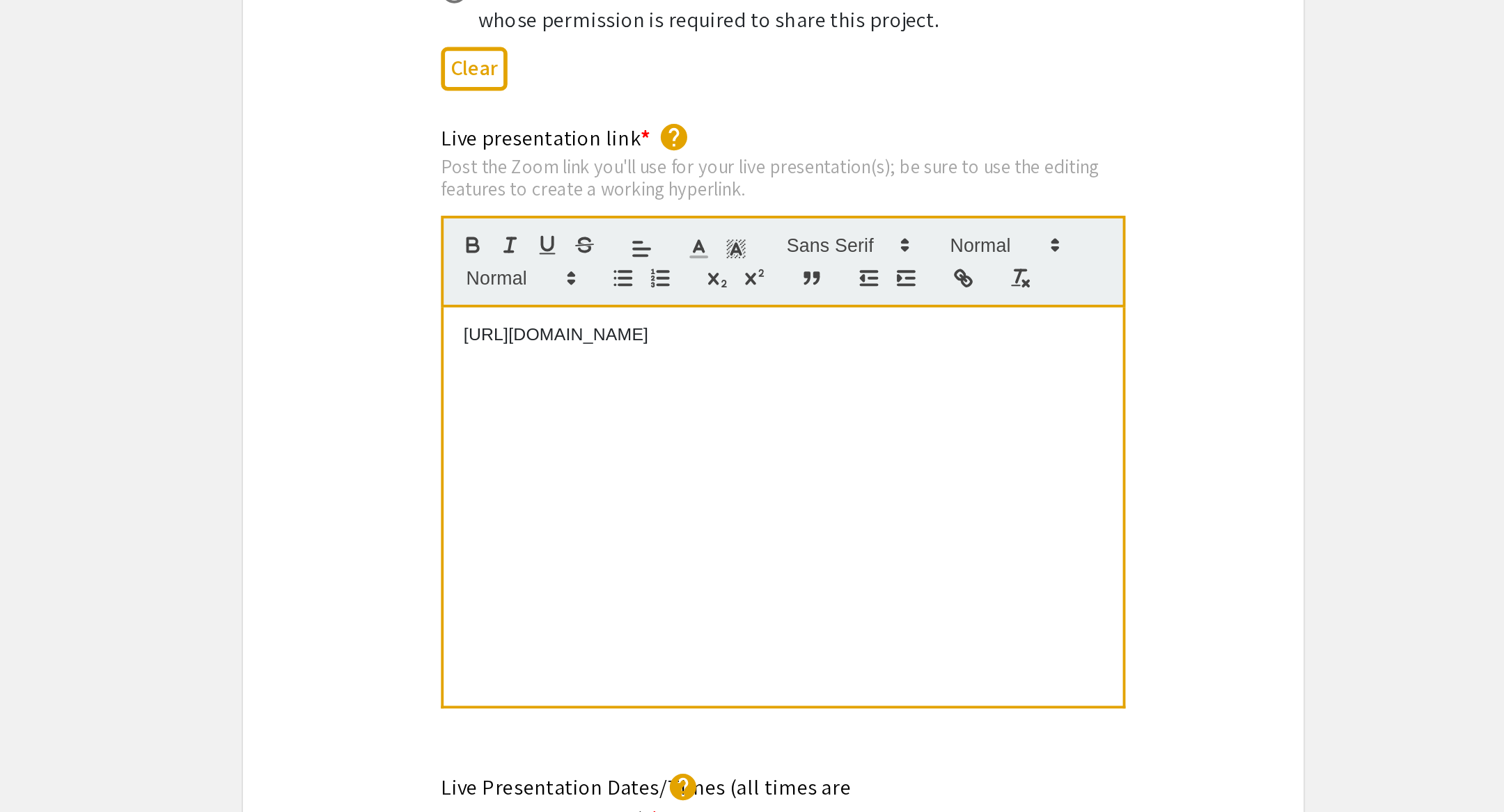
scroll to position [0, 0]
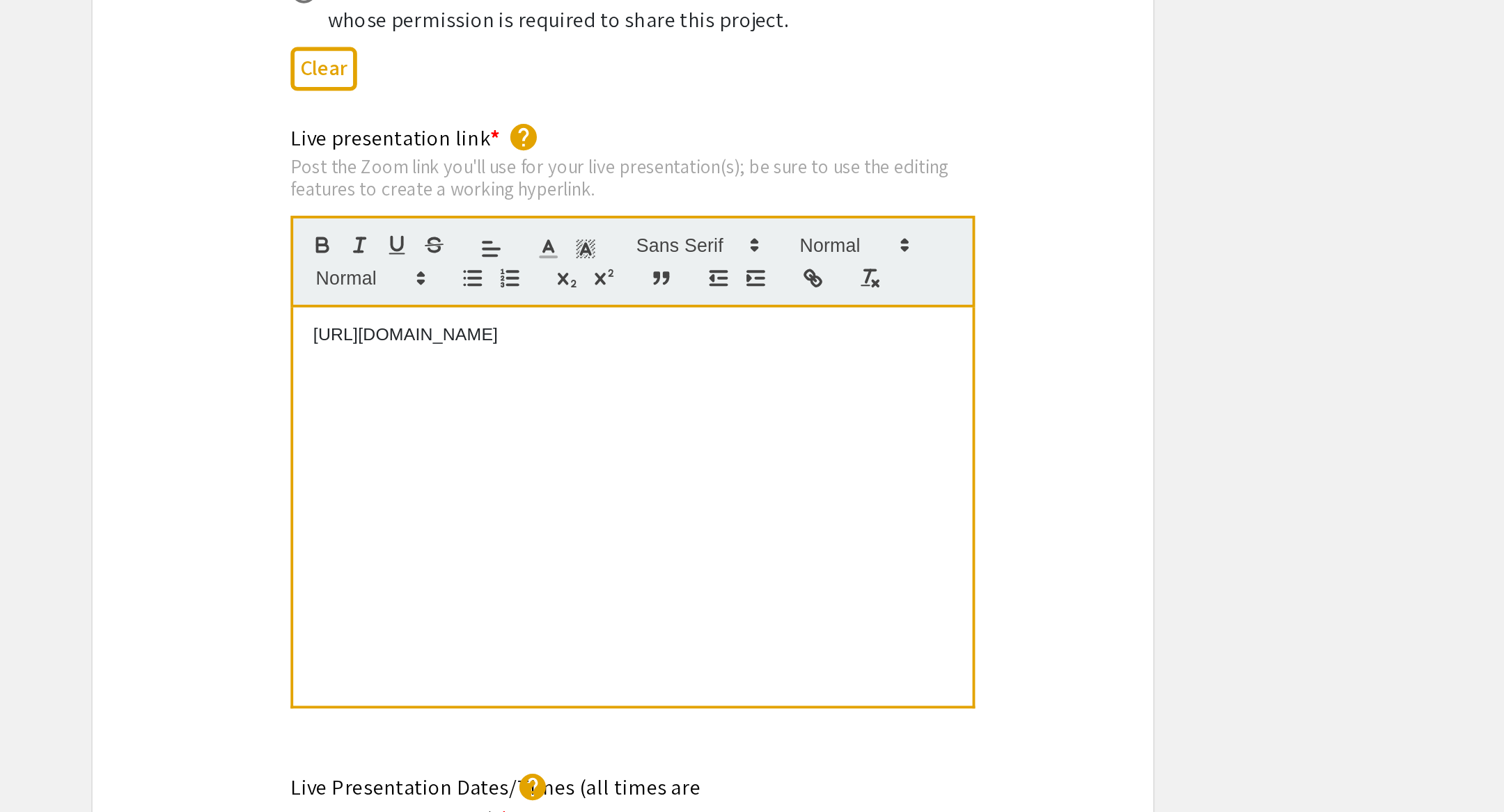
click at [912, 564] on div "[URL][DOMAIN_NAME]" at bounding box center [757, 627] width 355 height 209
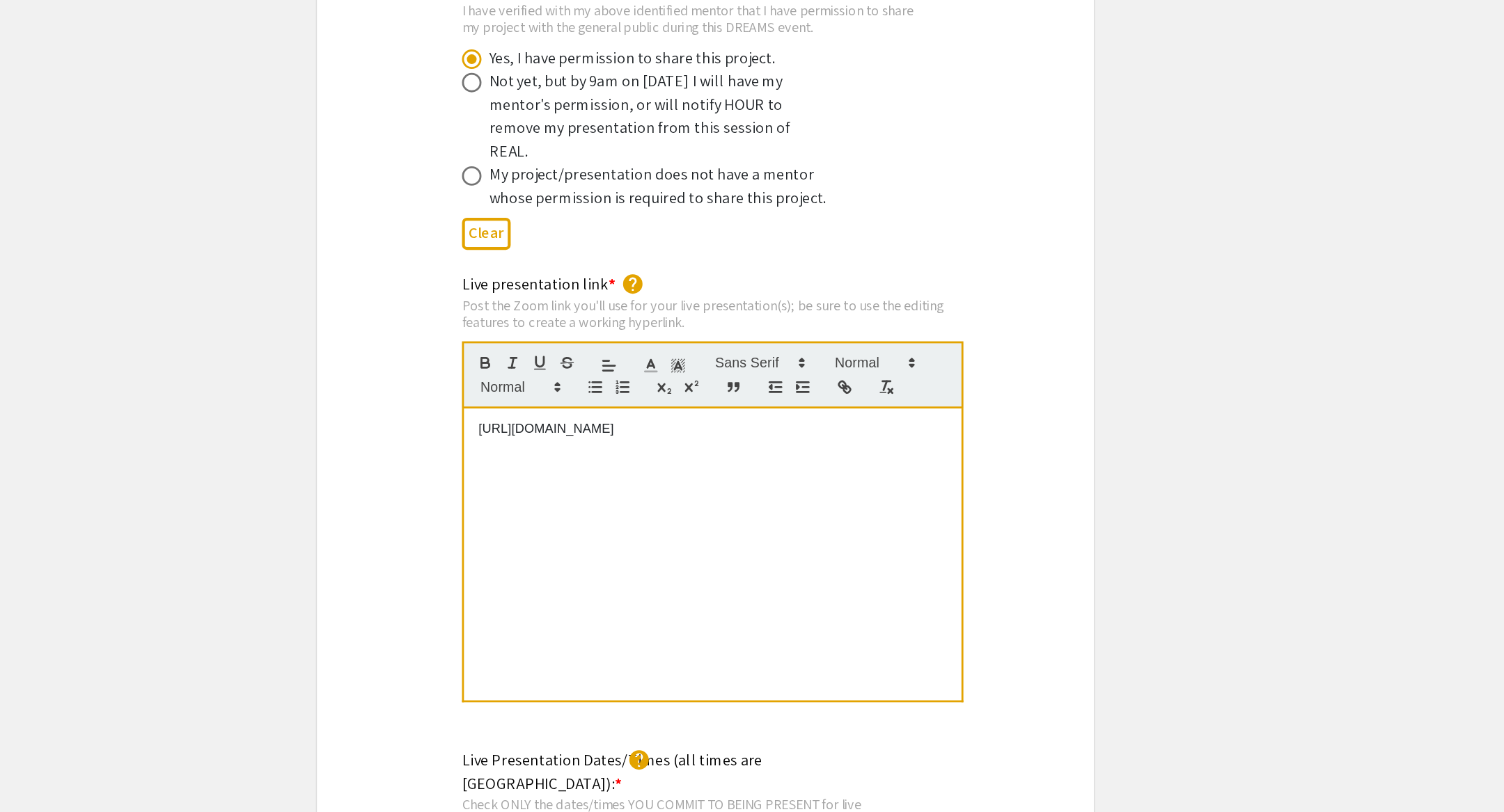
click at [1018, 518] on div "Live presentation link * help Post the Zoom link you'll use for your live prese…" at bounding box center [751, 590] width 555 height 327
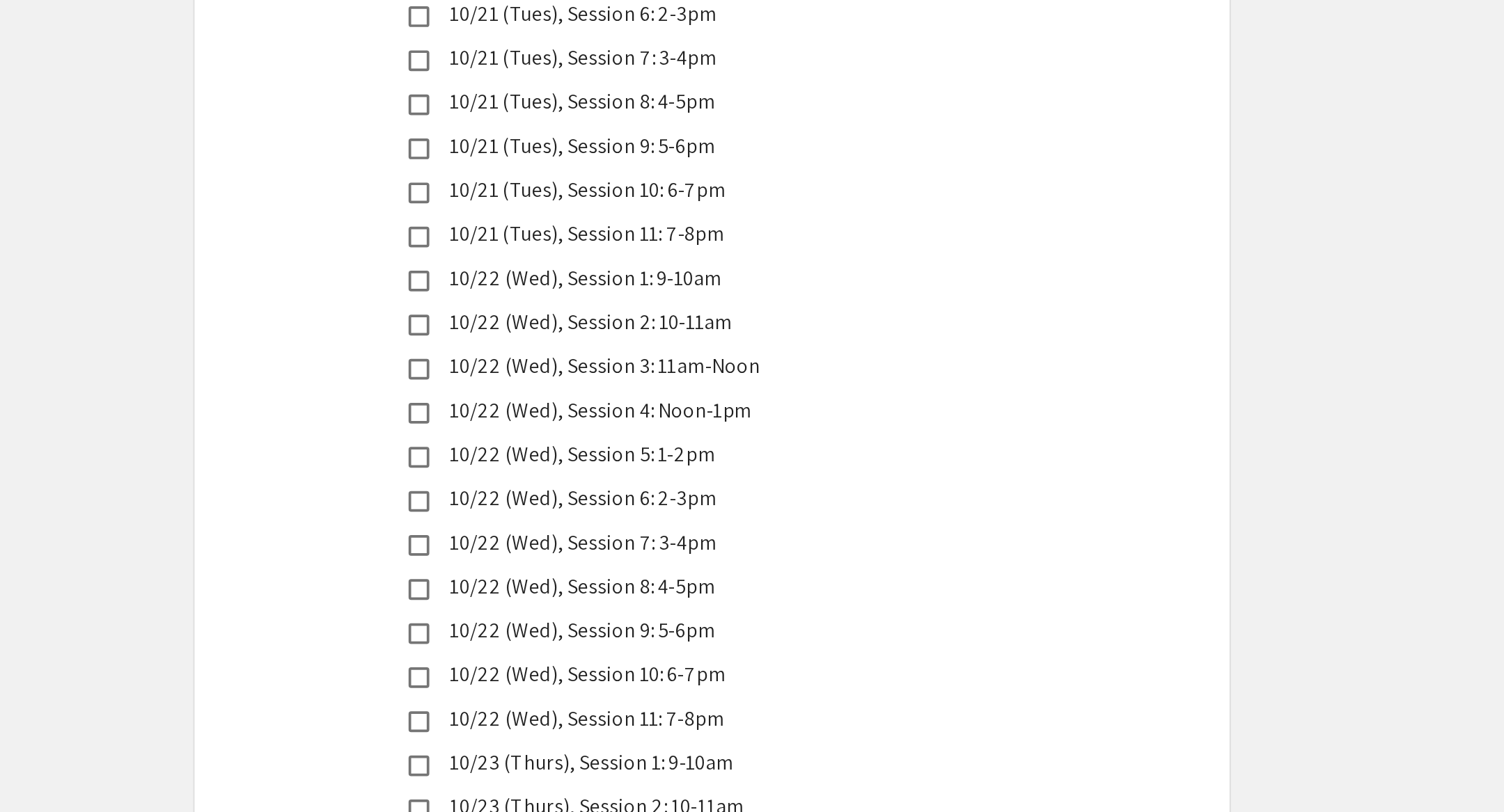
scroll to position [3168, 0]
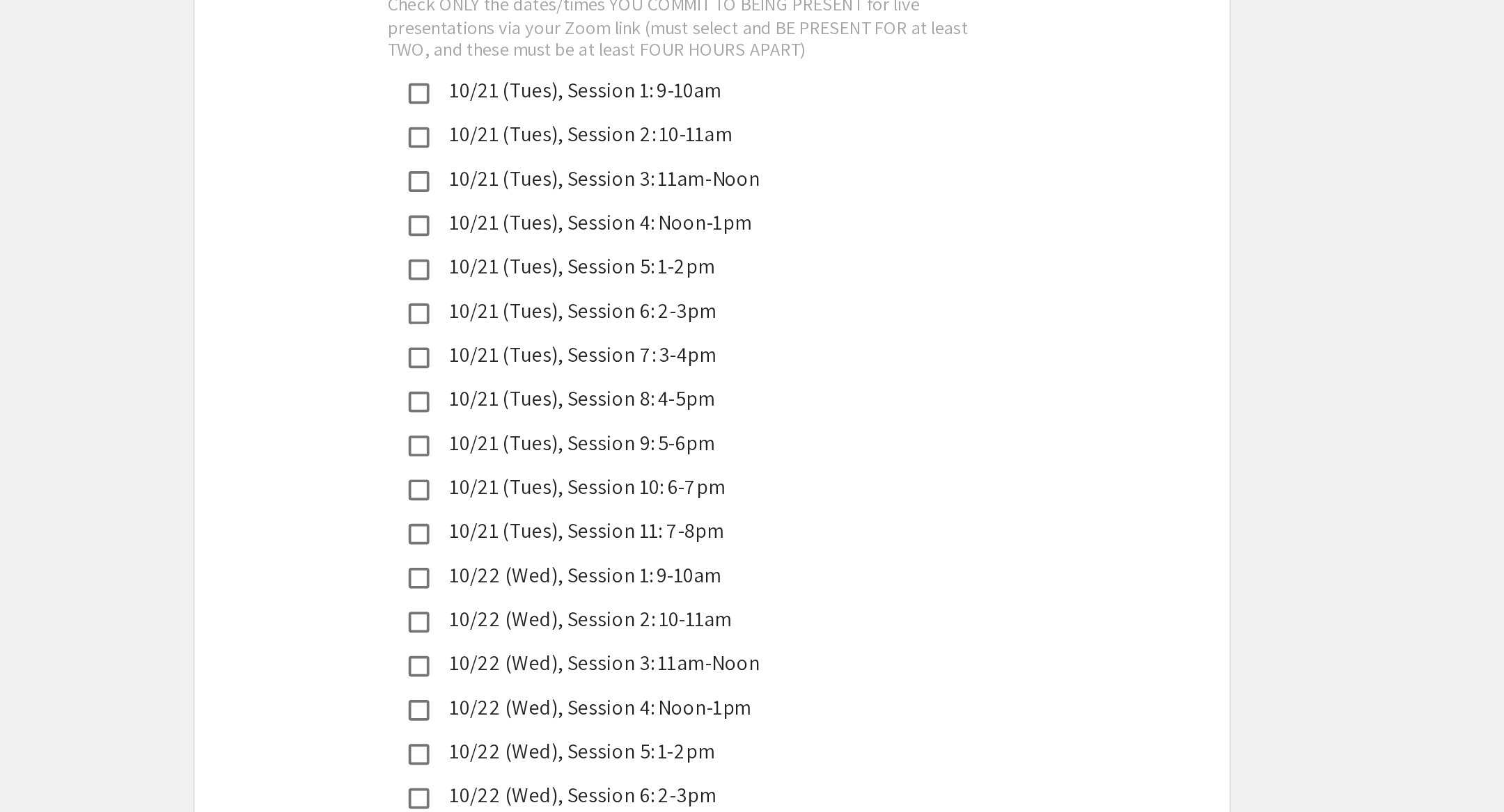
click at [674, 335] on div "10/21 (Tues), Session 5: 1-2pm" at bounding box center [746, 343] width 292 height 16
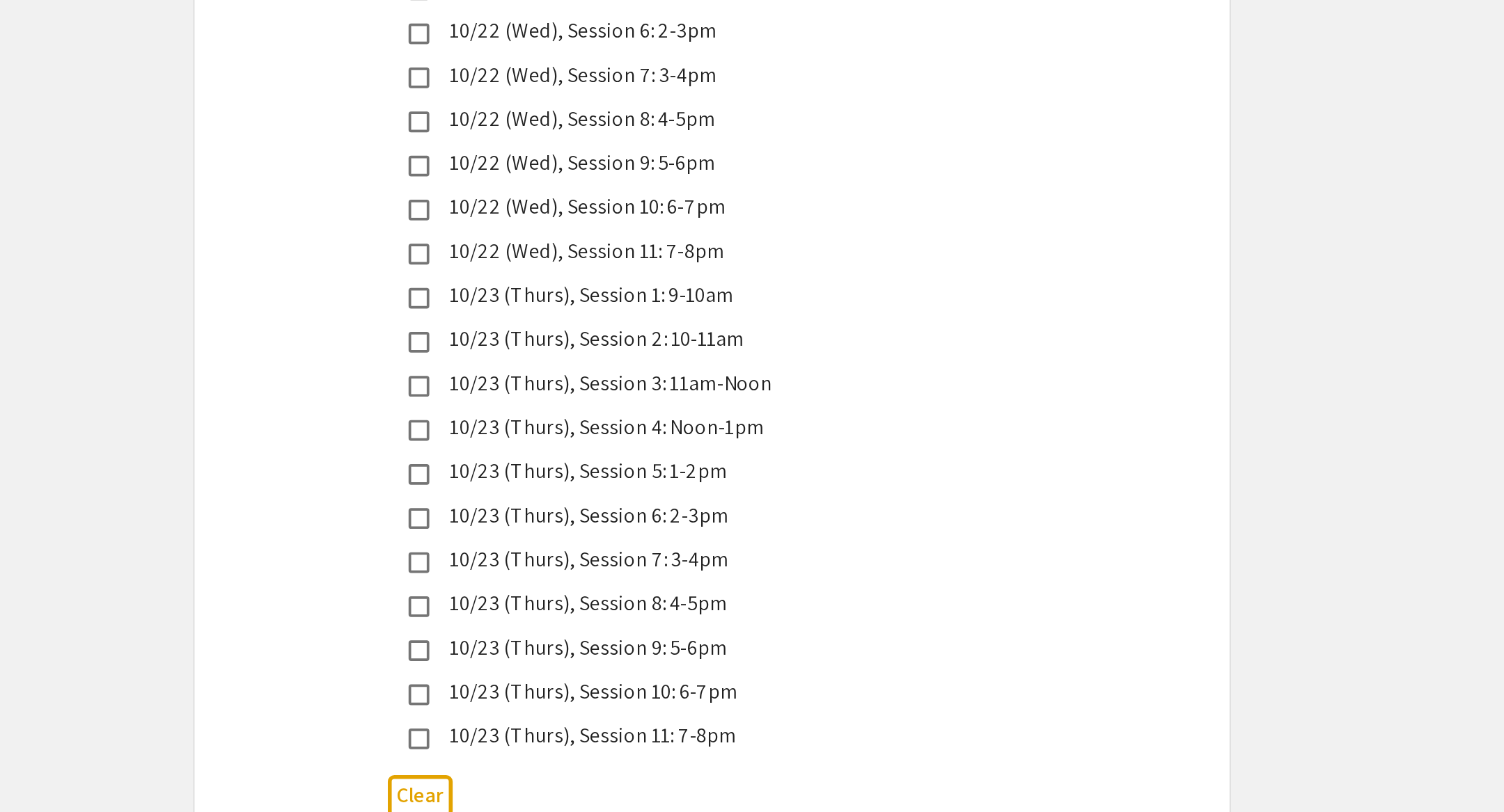
scroll to position [3432, 0]
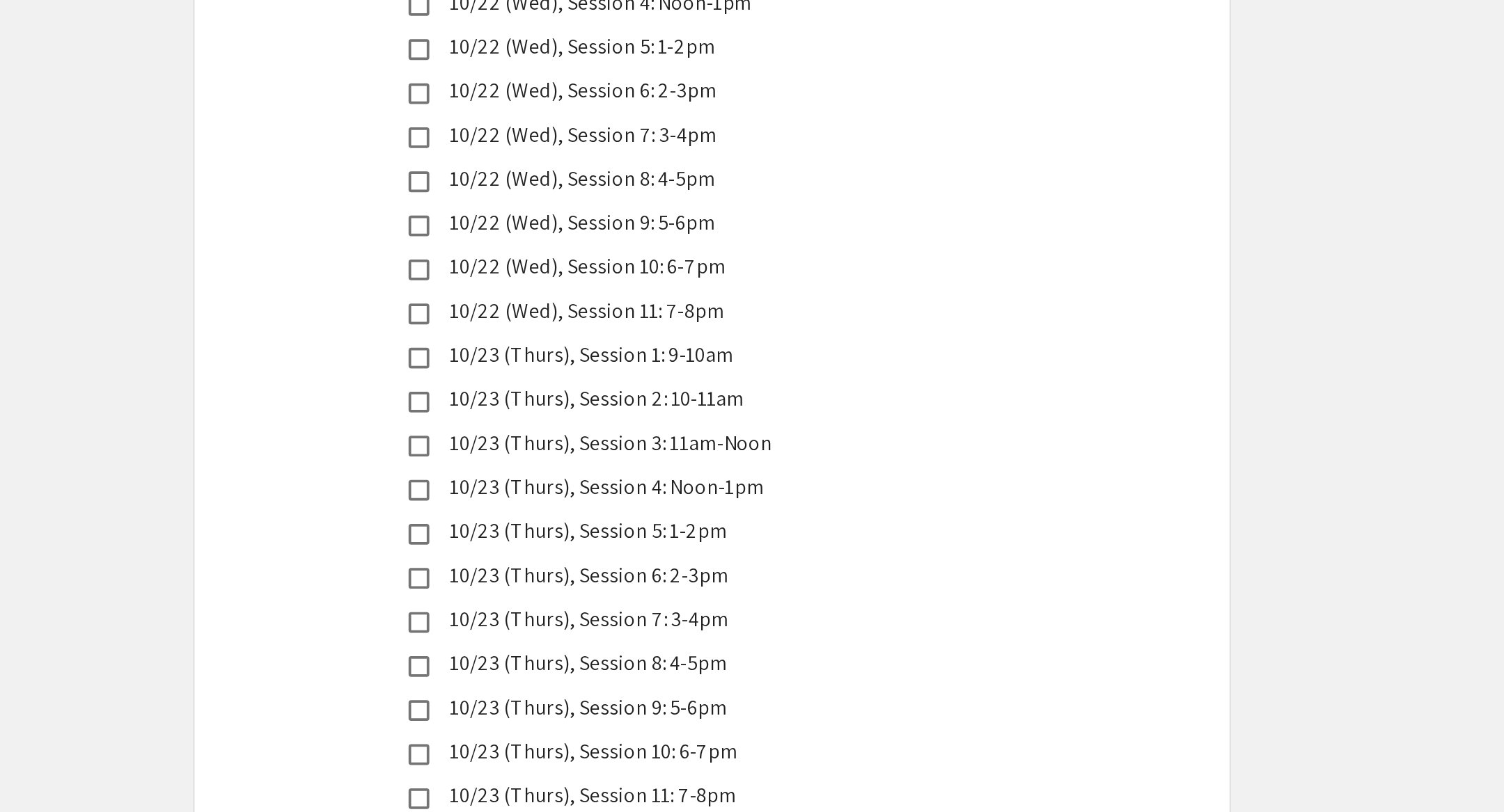
click at [751, 567] on div "10/23 (Thurs), Session 4: Noon-1pm" at bounding box center [746, 575] width 292 height 16
click at [593, 571] on mat-pseudo-checkbox at bounding box center [594, 577] width 11 height 11
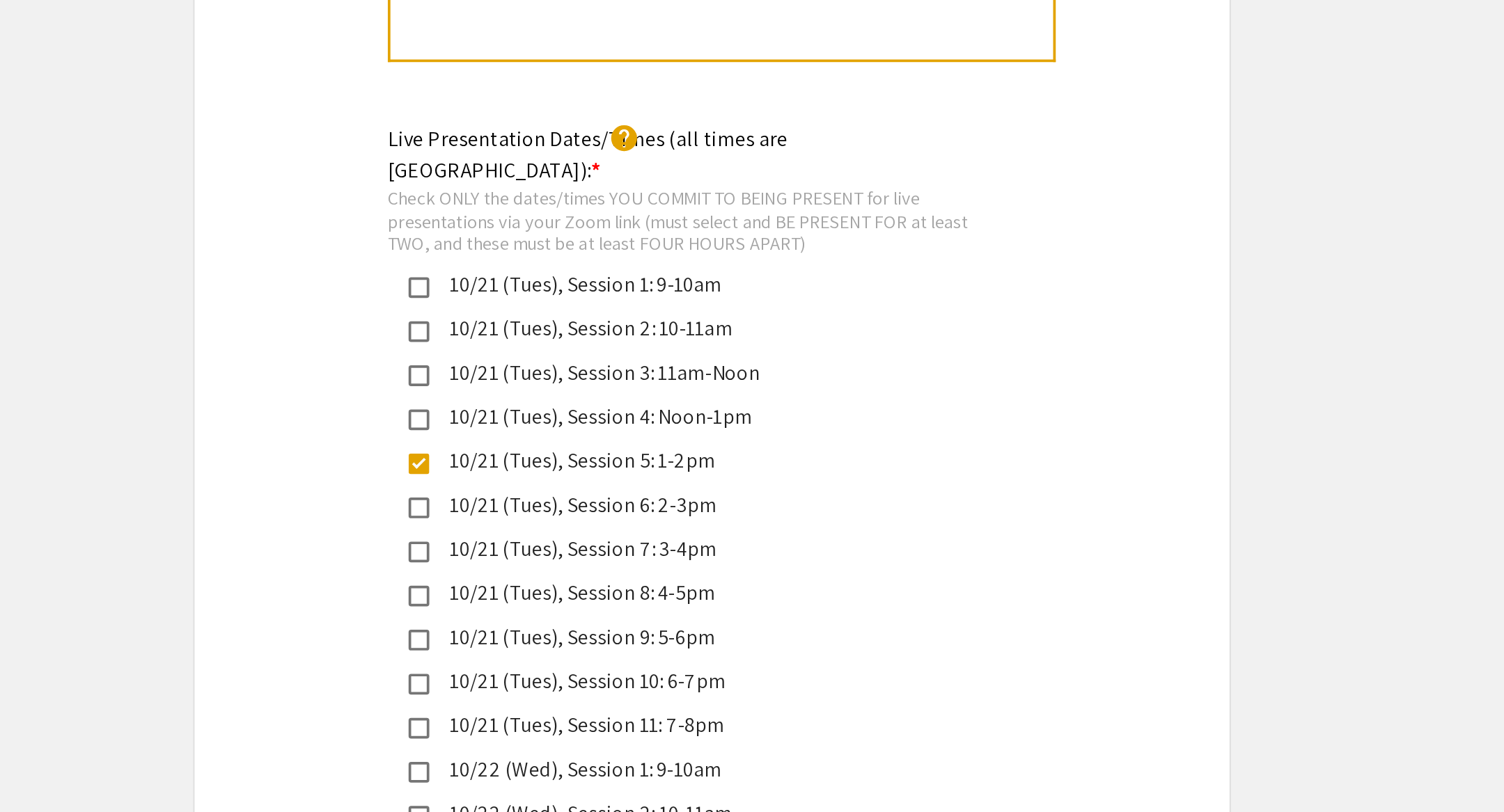
scroll to position [3253, 0]
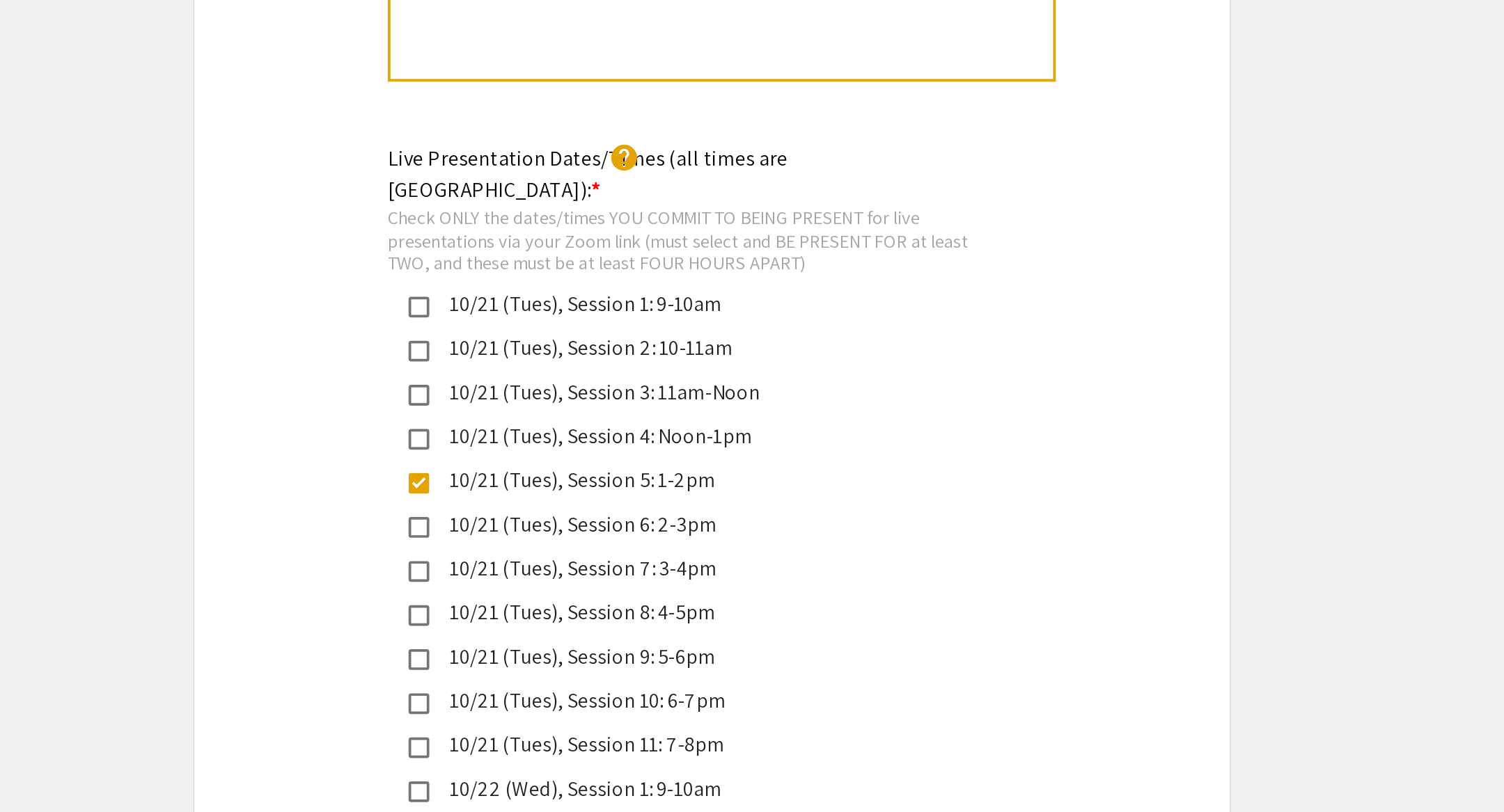
click at [596, 254] on mat-pseudo-checkbox at bounding box center [594, 260] width 11 height 11
click at [593, 206] on mat-pseudo-checkbox at bounding box center [594, 212] width 11 height 11
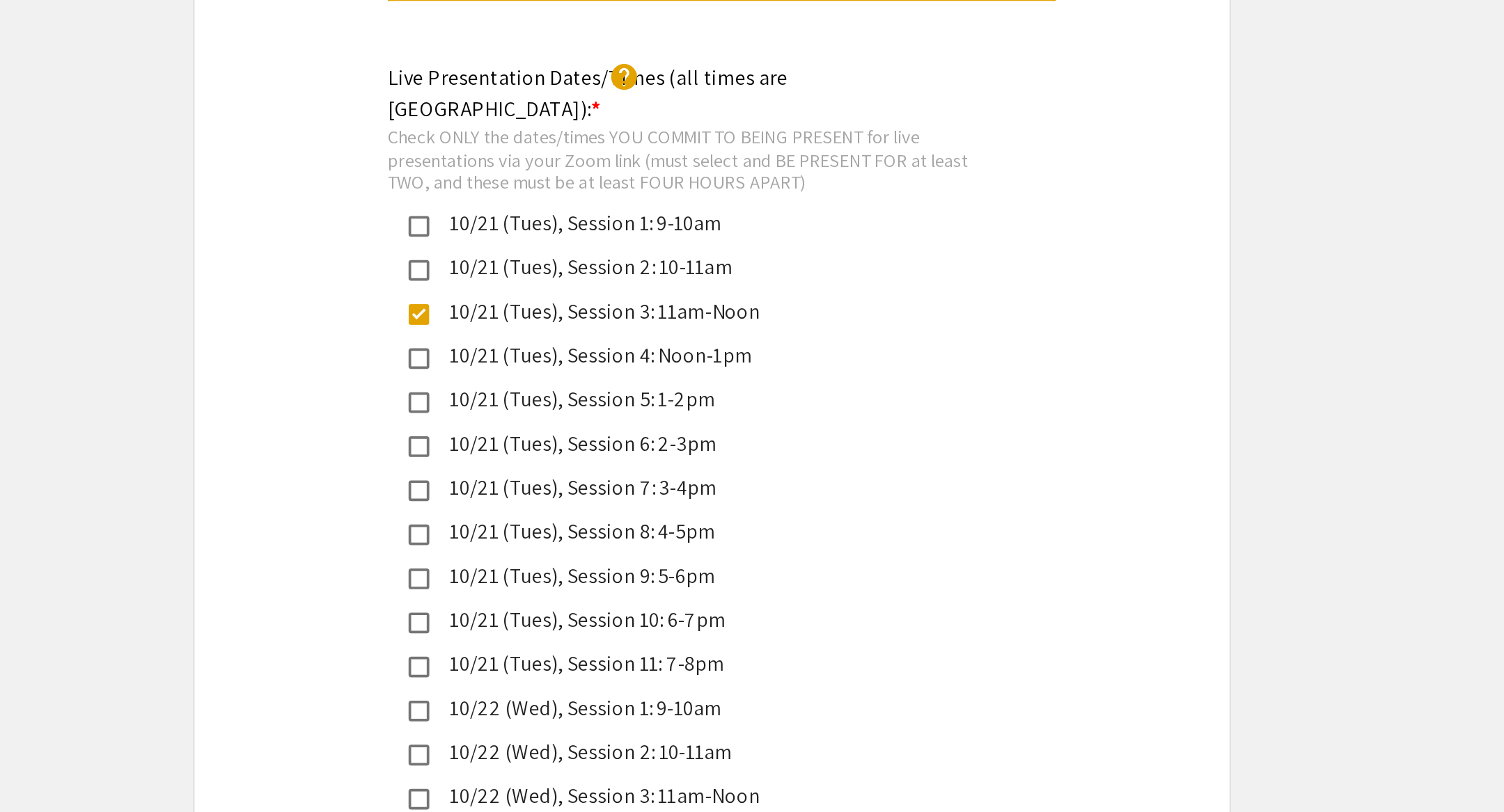
click at [596, 183] on mat-pseudo-checkbox at bounding box center [594, 189] width 11 height 11
click at [596, 206] on mat-pseudo-checkbox at bounding box center [594, 212] width 11 height 11
click at [593, 301] on mat-pseudo-checkbox at bounding box center [594, 307] width 11 height 11
click at [594, 278] on mat-pseudo-checkbox at bounding box center [594, 284] width 11 height 11
click at [596, 301] on mat-pseudo-checkbox at bounding box center [594, 307] width 11 height 11
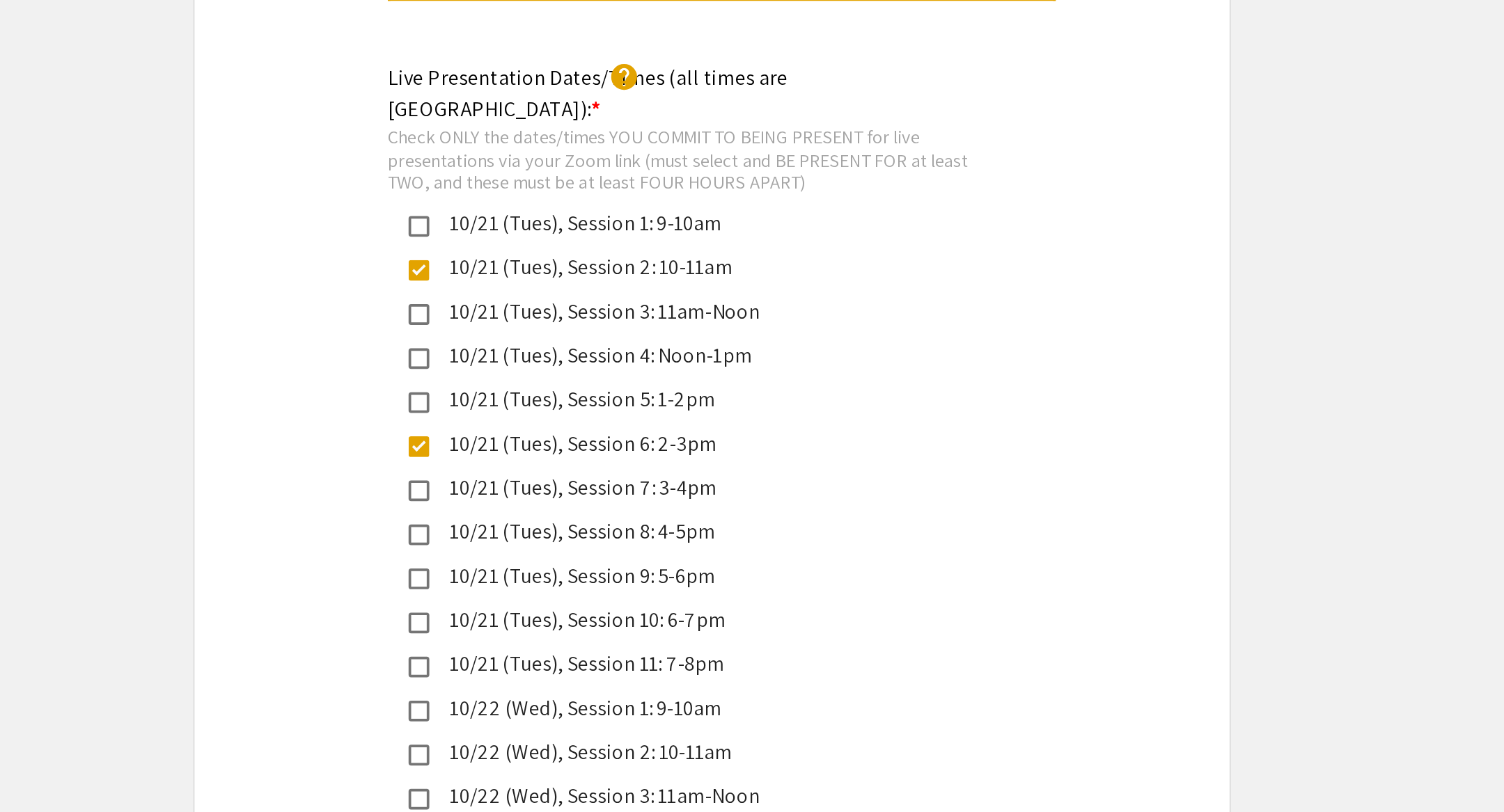
click at [594, 278] on mat-pseudo-checkbox at bounding box center [594, 284] width 11 height 11
click at [594, 301] on mat-pseudo-checkbox at bounding box center [594, 307] width 11 height 11
click at [596, 301] on mat-pseudo-checkbox at bounding box center [594, 307] width 11 height 11
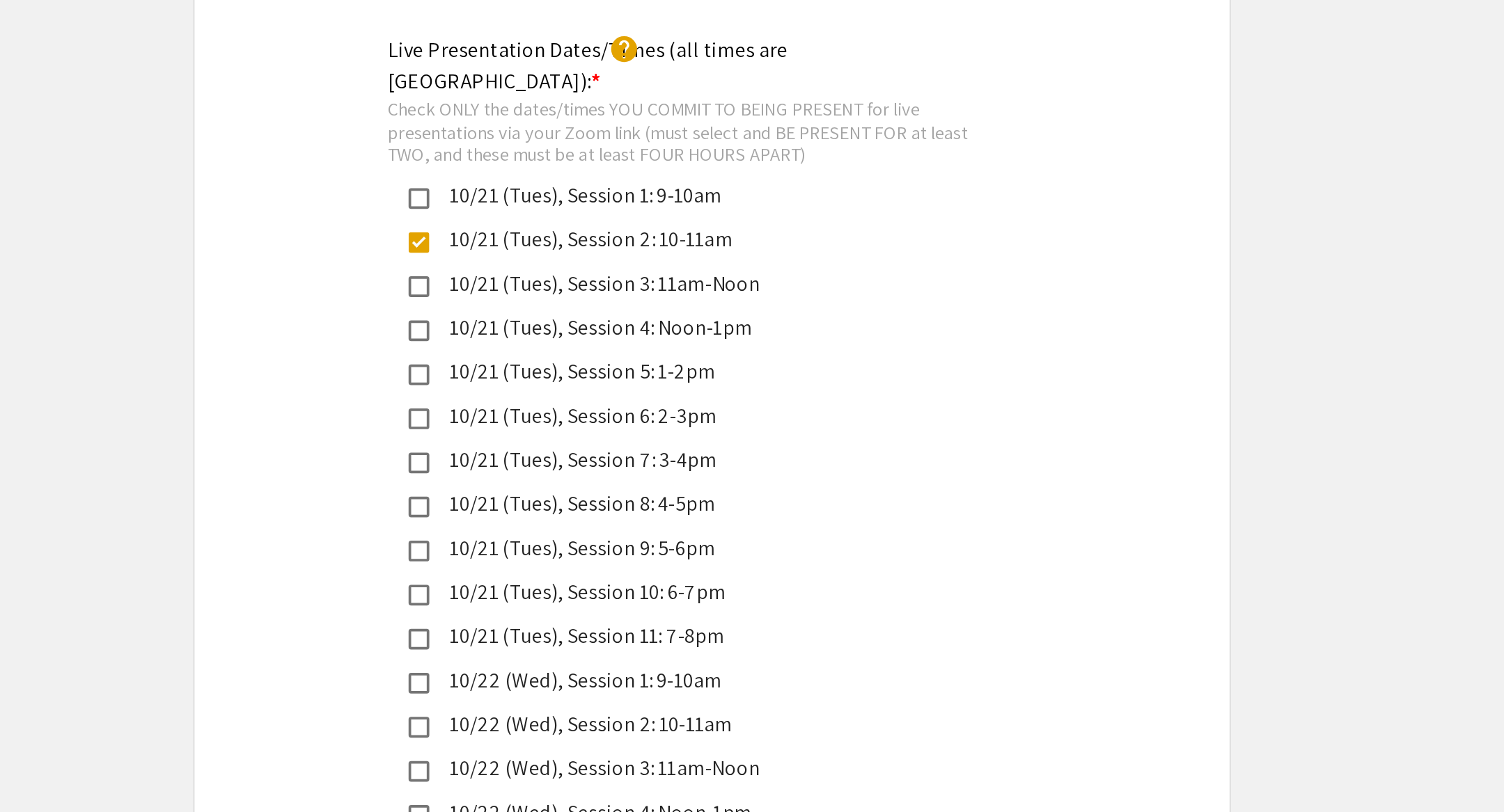
click at [592, 396] on mat-pseudo-checkbox at bounding box center [594, 402] width 11 height 11
click at [594, 396] on mat-pseudo-checkbox at bounding box center [594, 402] width 11 height 11
click at [592, 349] on mat-pseudo-checkbox at bounding box center [594, 354] width 11 height 11
click at [596, 349] on mat-pseudo-checkbox at bounding box center [594, 354] width 11 height 11
click at [595, 396] on mat-pseudo-checkbox at bounding box center [594, 402] width 11 height 11
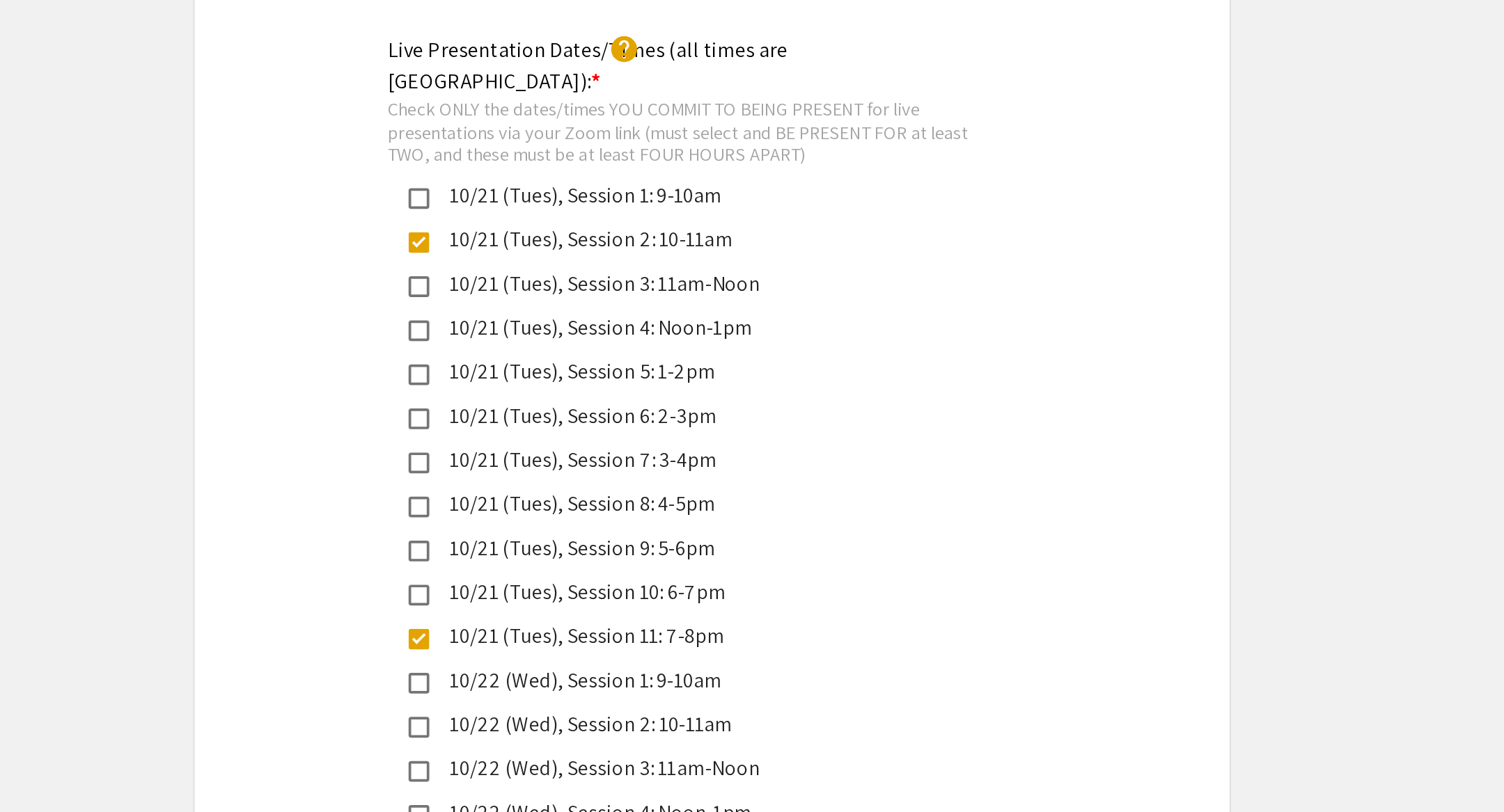
click at [592, 183] on mat-pseudo-checkbox at bounding box center [594, 189] width 11 height 11
click at [593, 230] on mat-pseudo-checkbox at bounding box center [594, 236] width 11 height 11
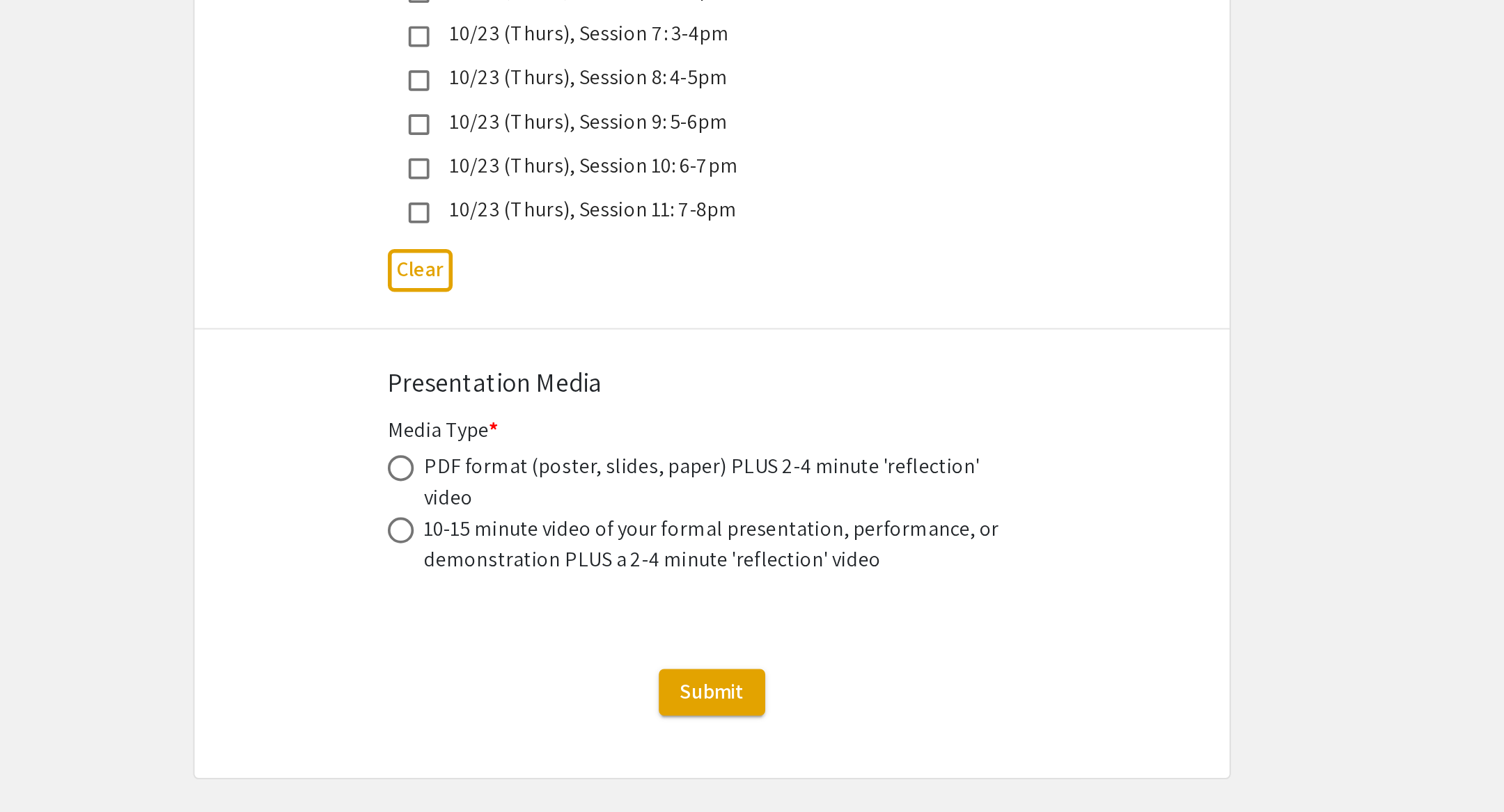
scroll to position [3694, 0]
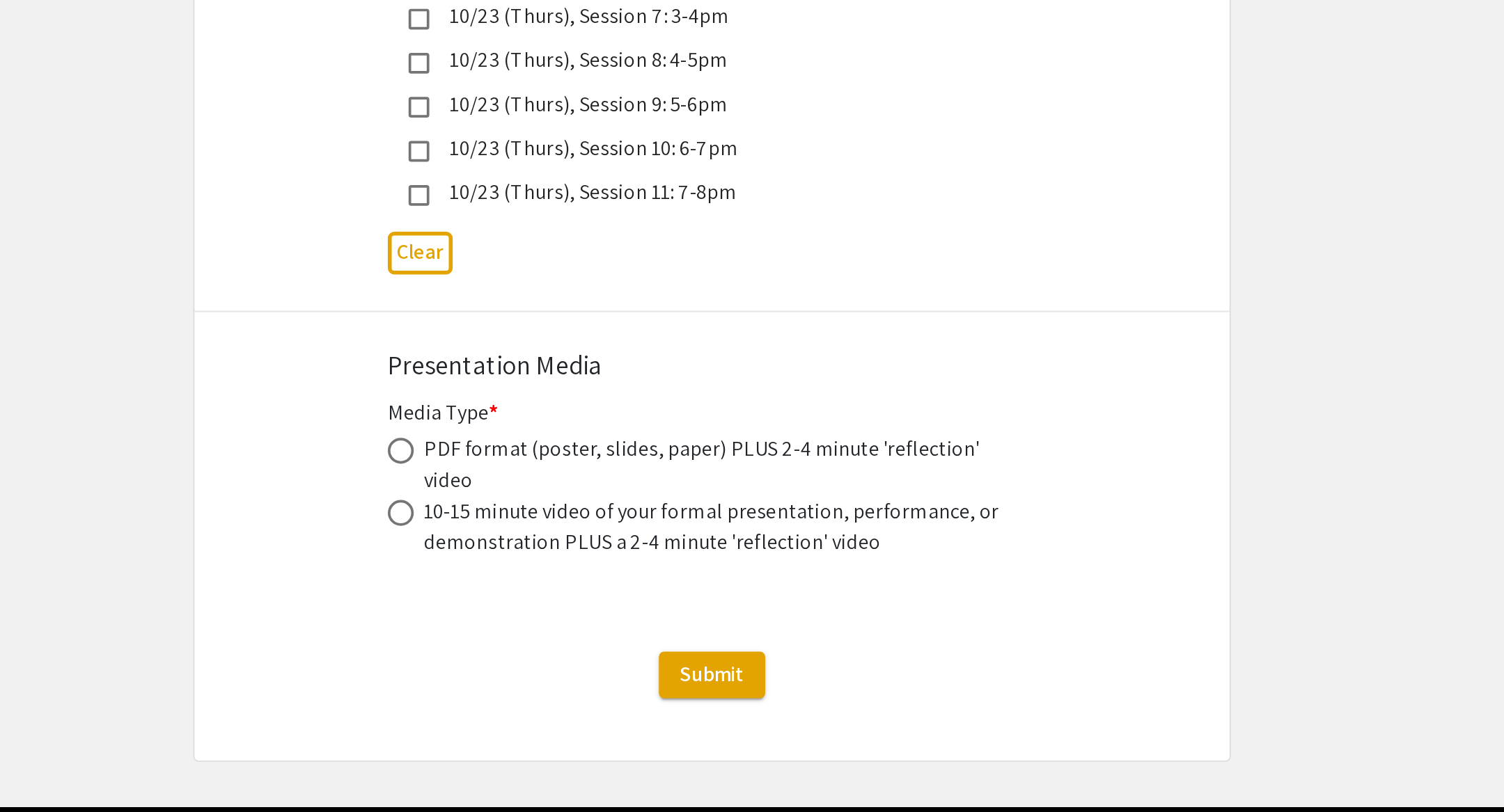
click at [586, 611] on span at bounding box center [585, 618] width 14 height 14
click at [586, 611] on input "radio" at bounding box center [585, 618] width 14 height 14
radio input "true"
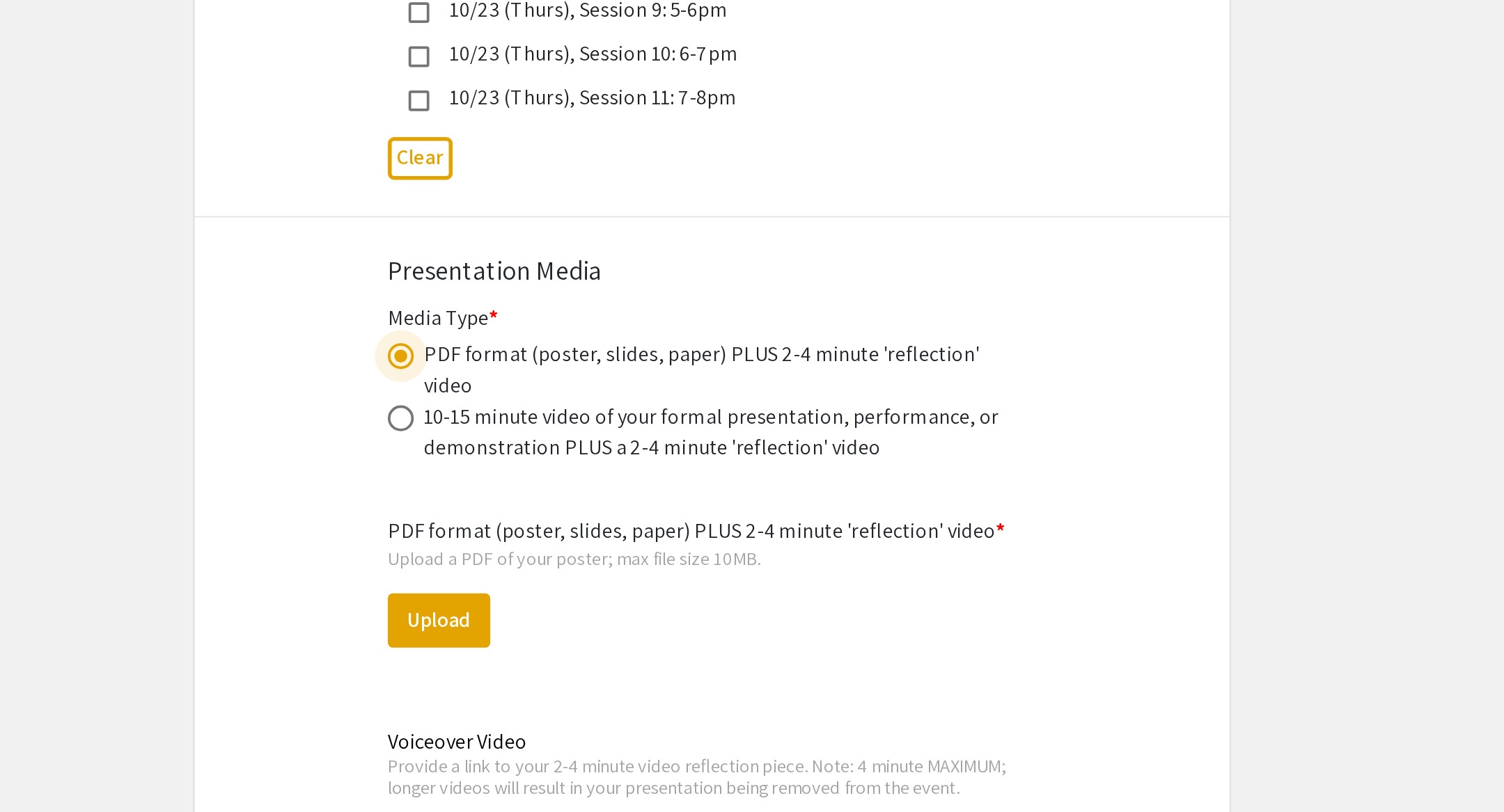
scroll to position [3808, 0]
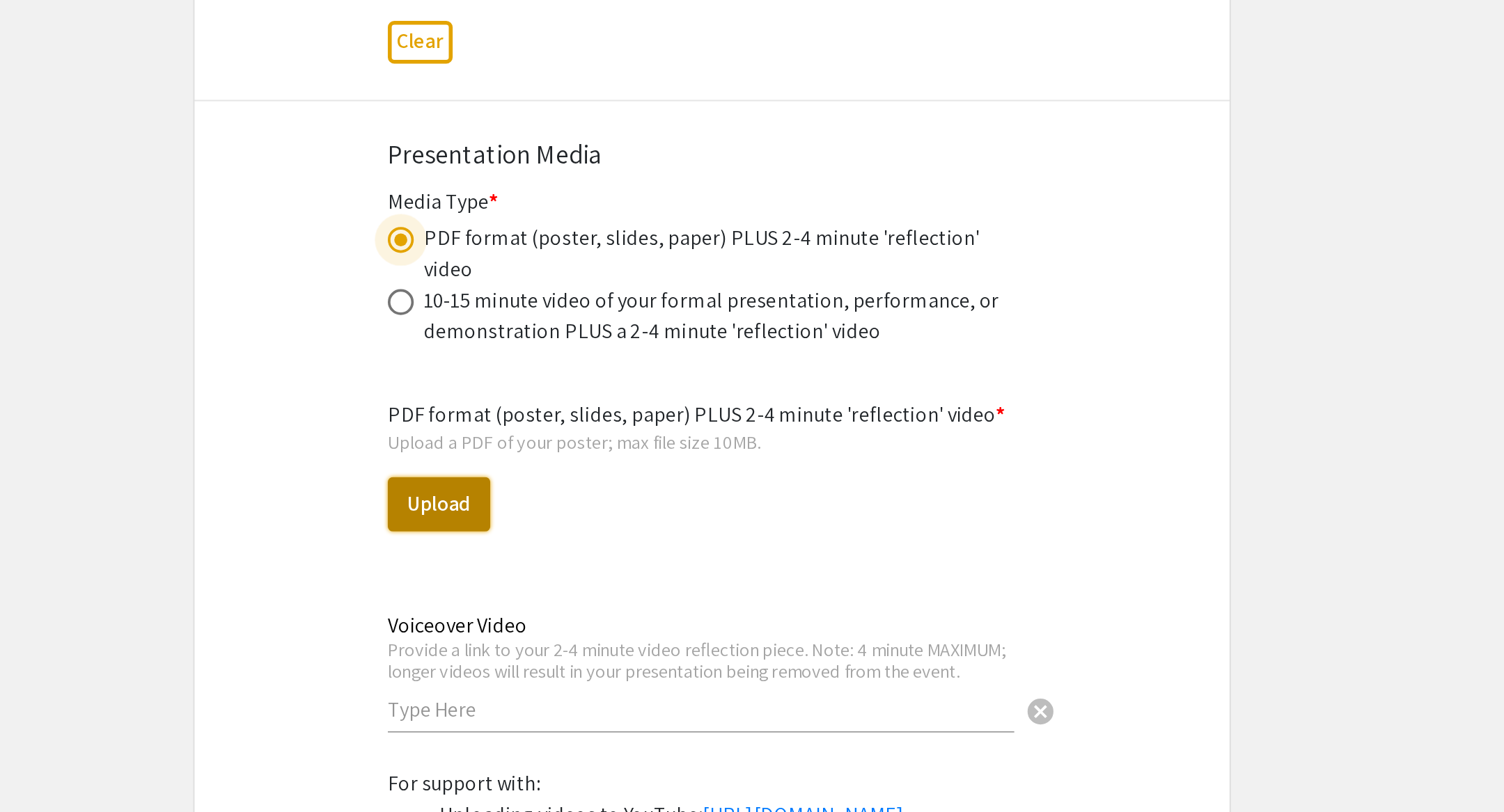
click at [600, 632] on button "Upload" at bounding box center [606, 647] width 55 height 30
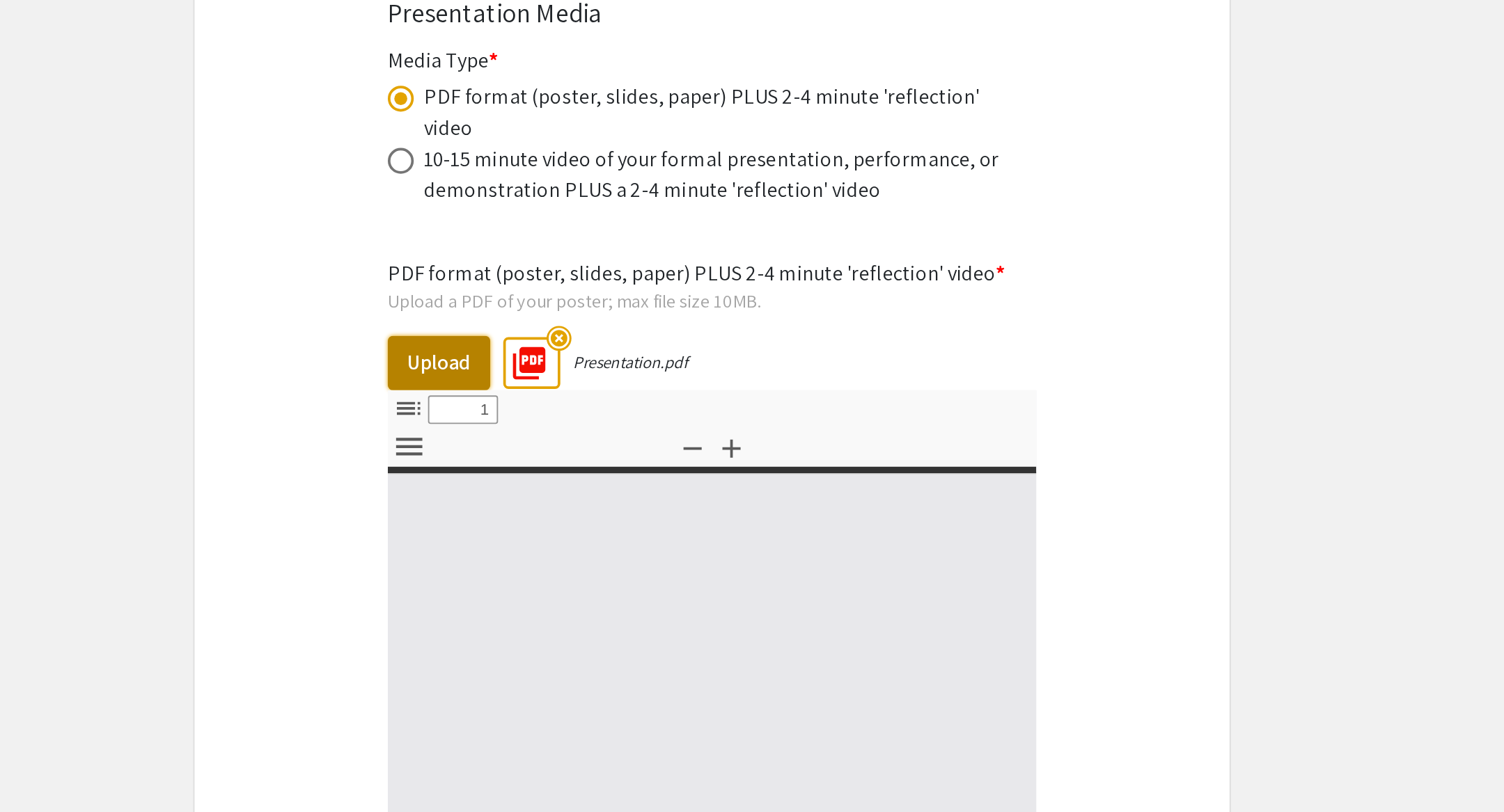
select select "custom"
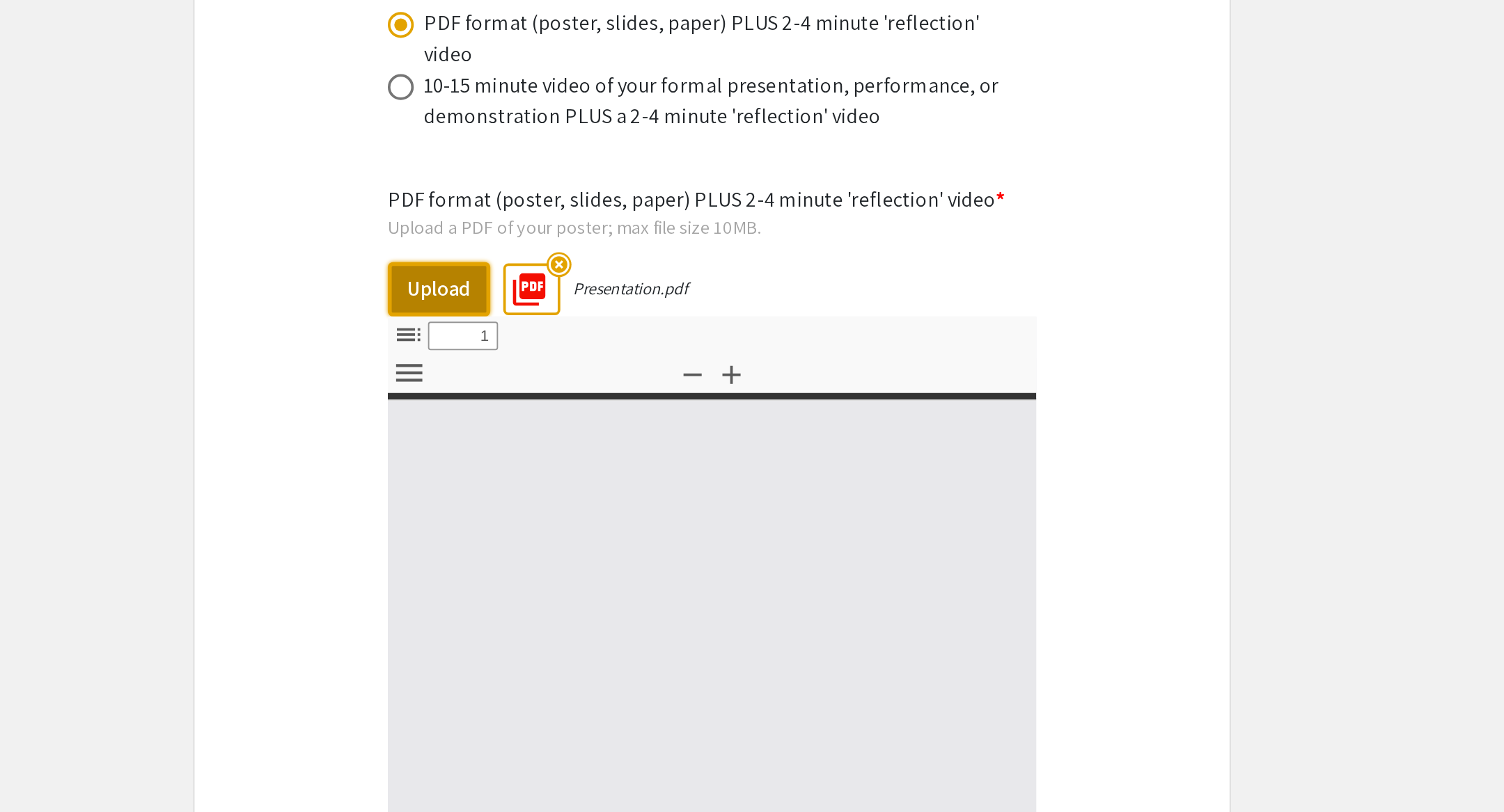
type input "0"
select select "custom"
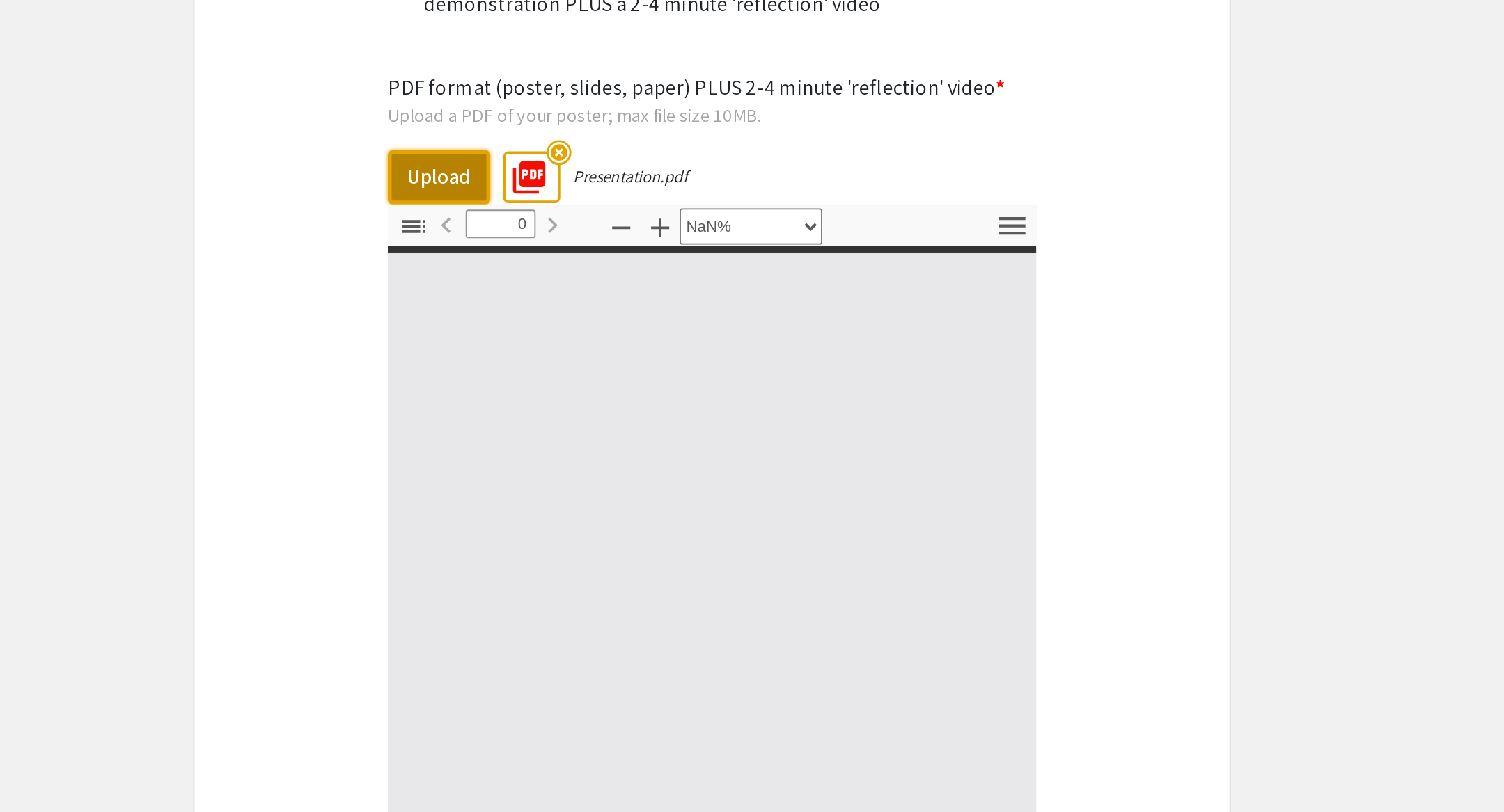
type input "1"
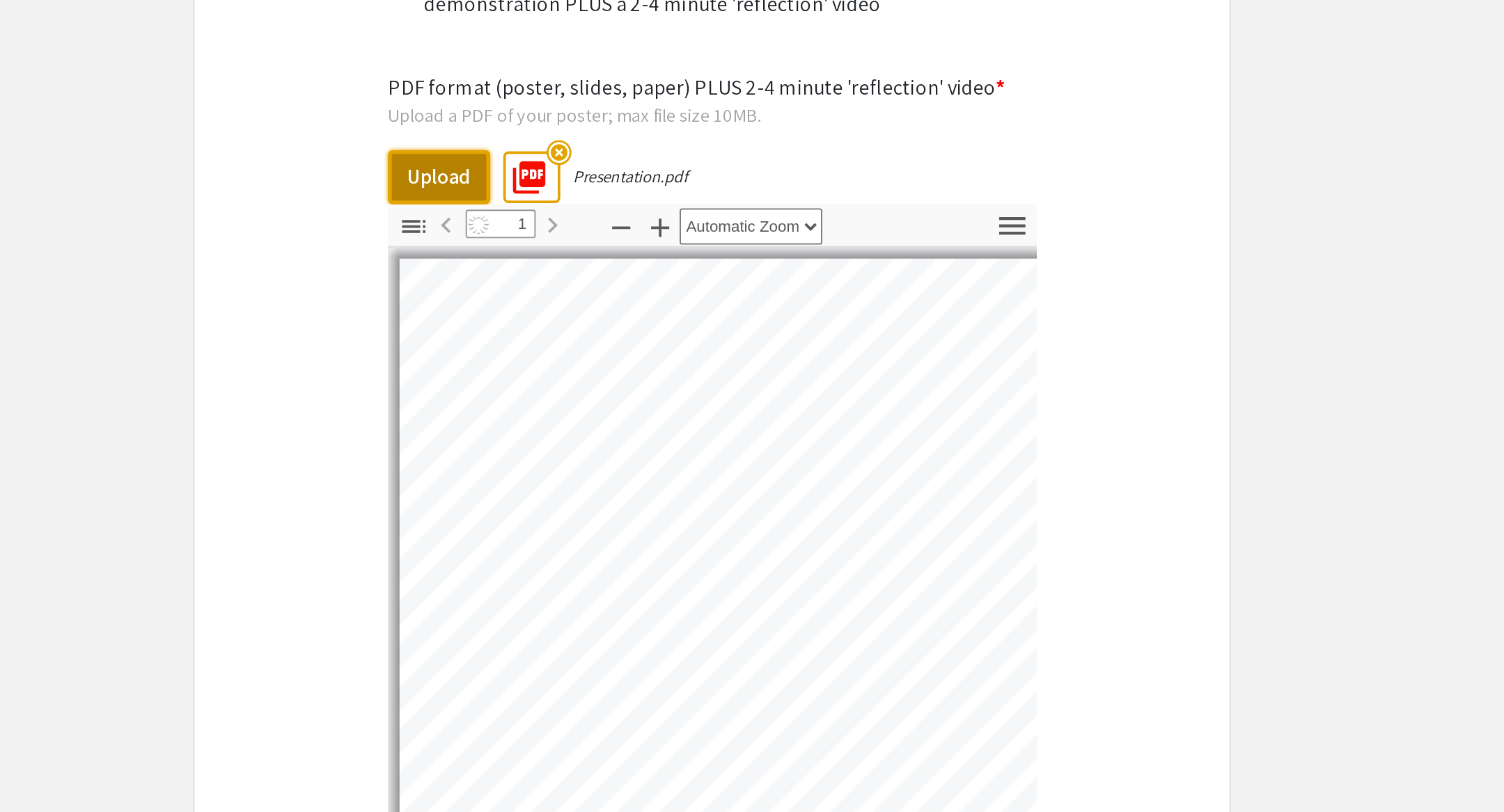
select select "auto"
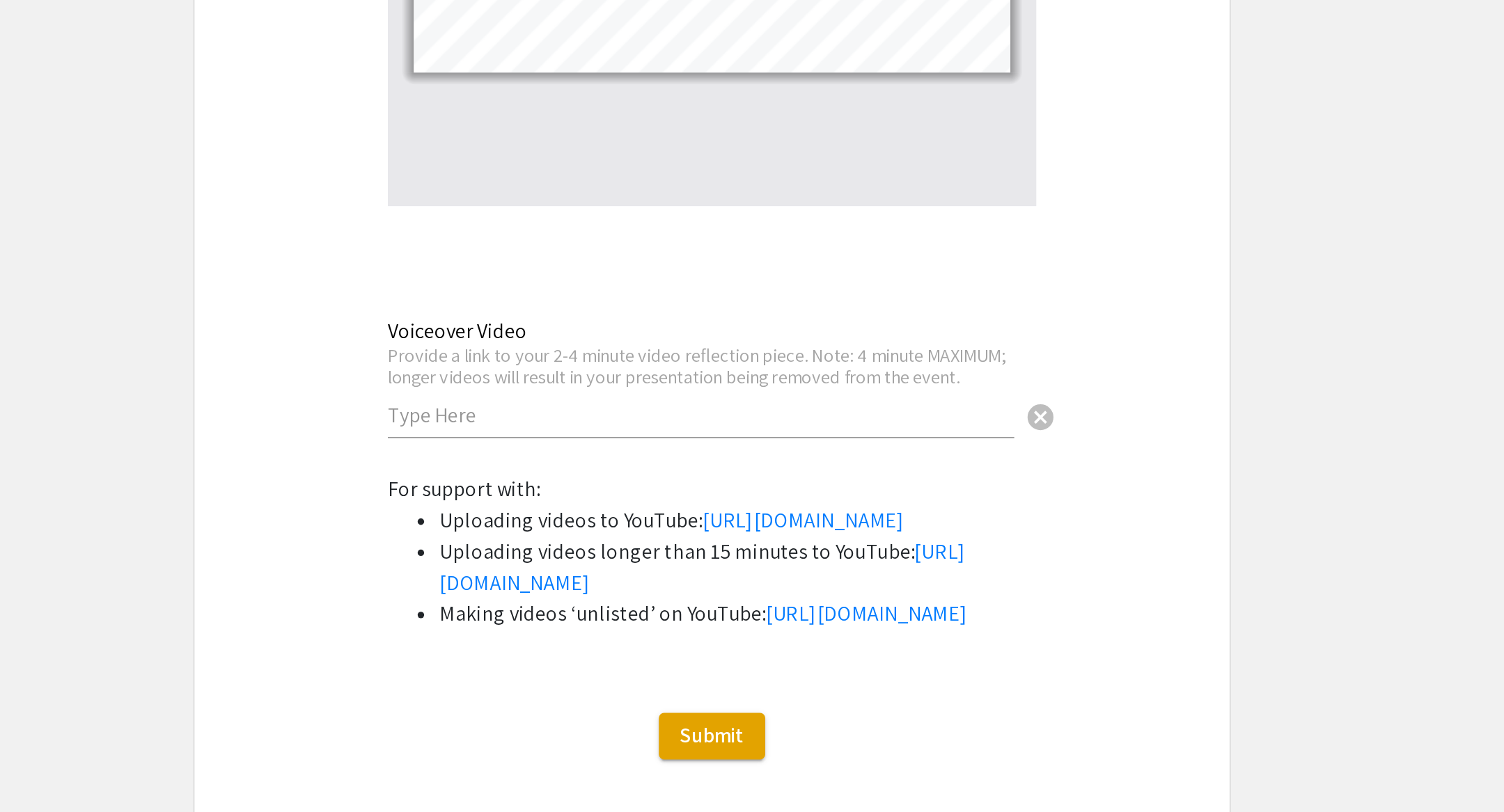
scroll to position [4447, 0]
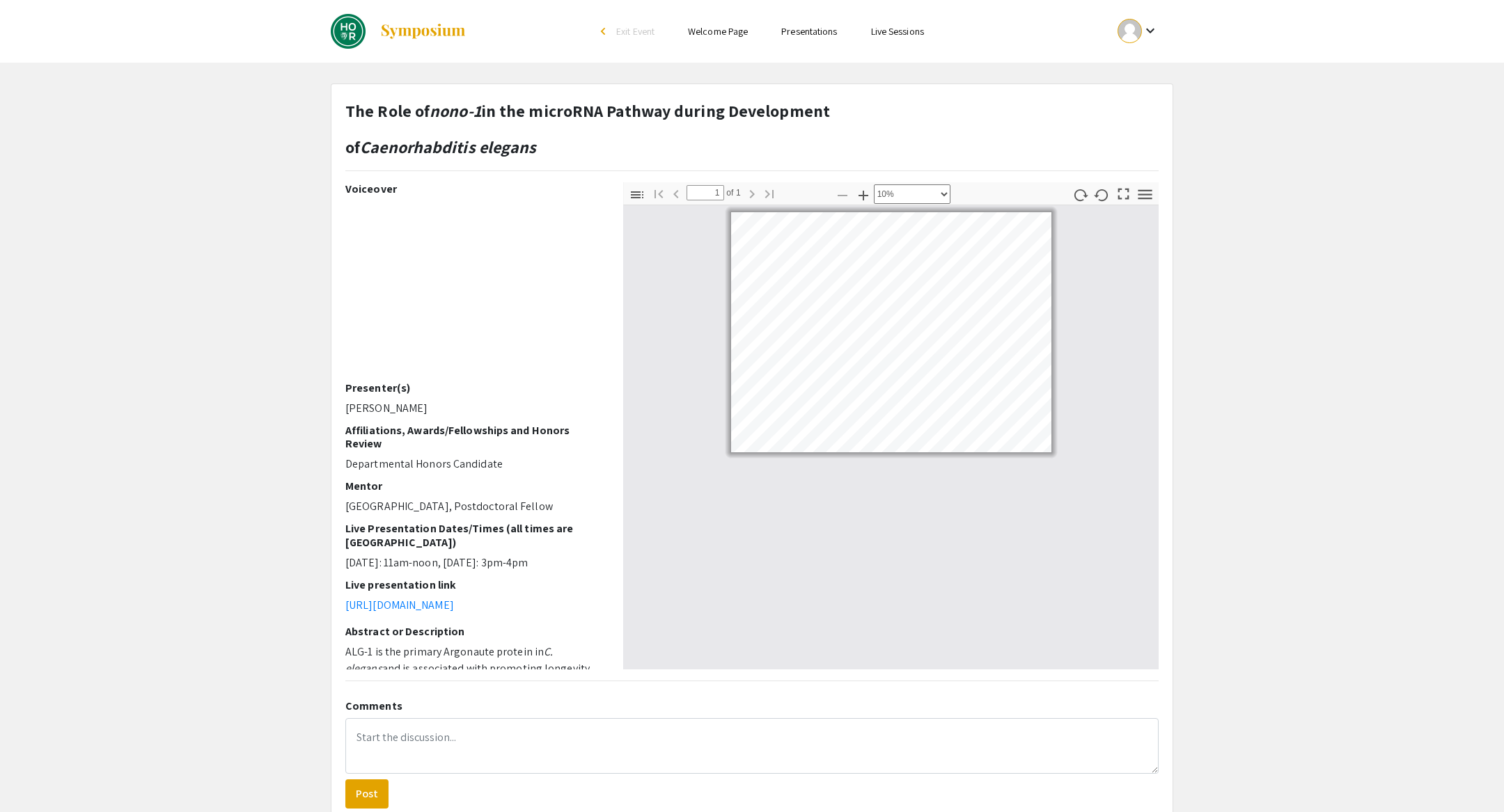
select select "custom"
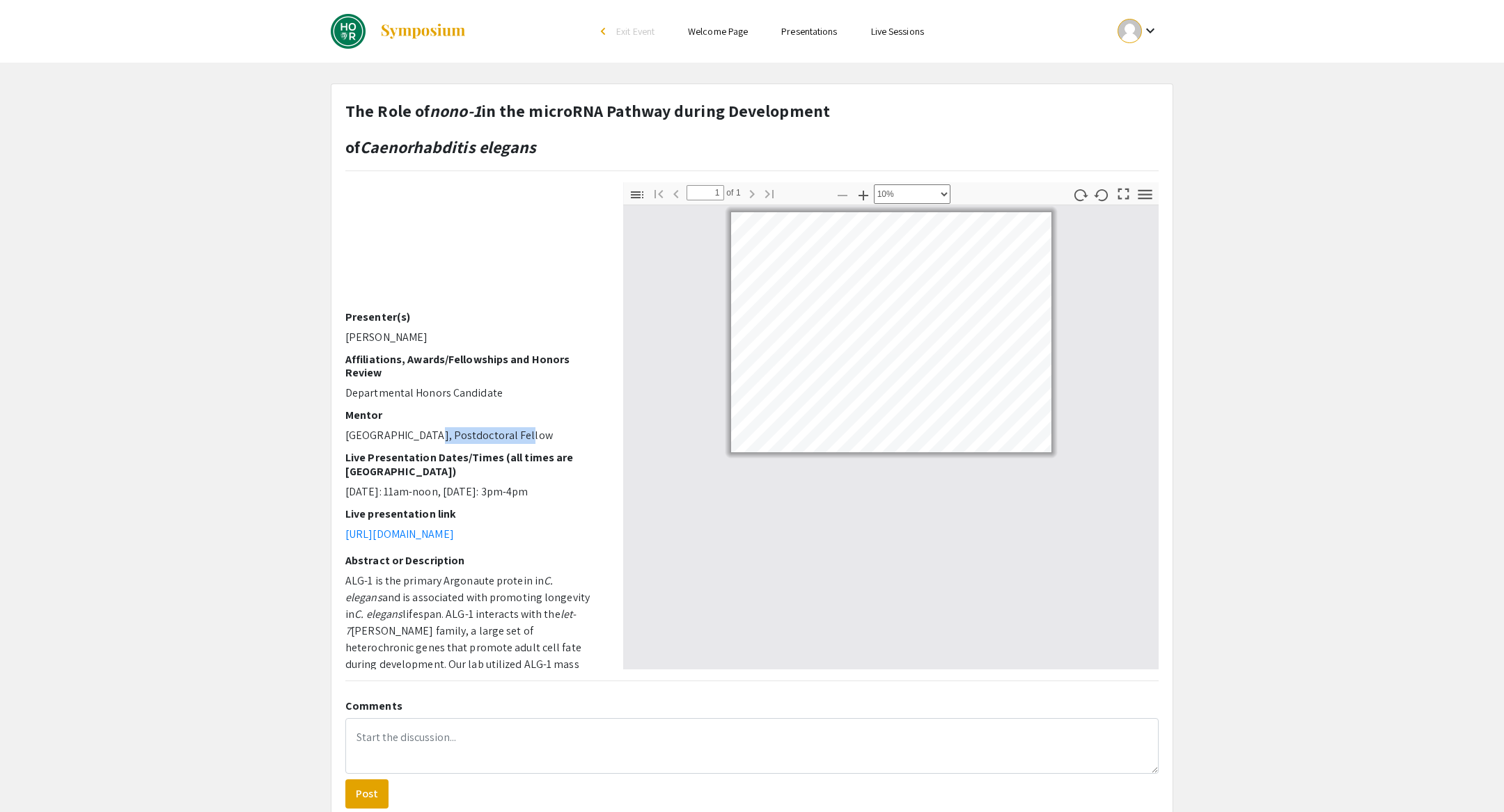
drag, startPoint x: 427, startPoint y: 430, endPoint x: 539, endPoint y: 430, distance: 112.0
click at [539, 430] on p "Youngyong Park, Postdoctoral Fellow" at bounding box center [473, 435] width 257 height 16
